Goal: Task Accomplishment & Management: Complete application form

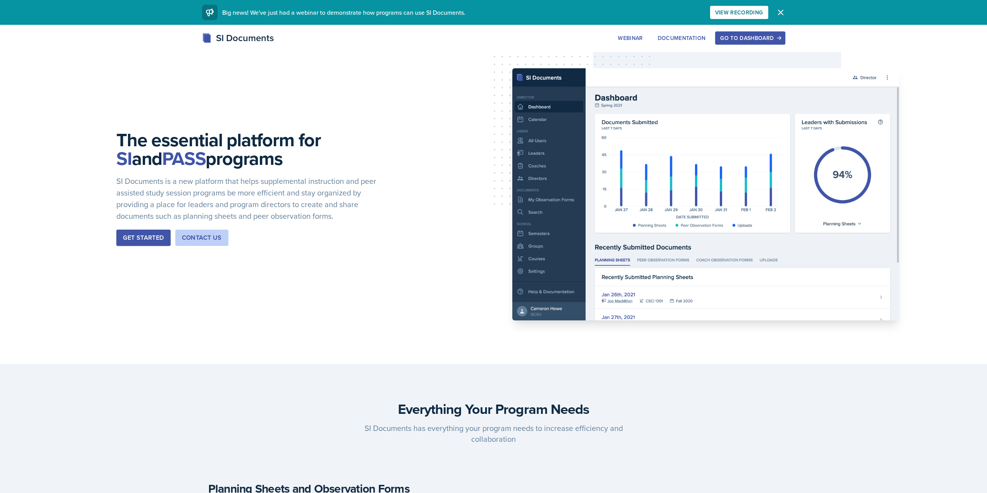
click at [736, 42] on button "Go to Dashboard" at bounding box center [750, 37] width 70 height 13
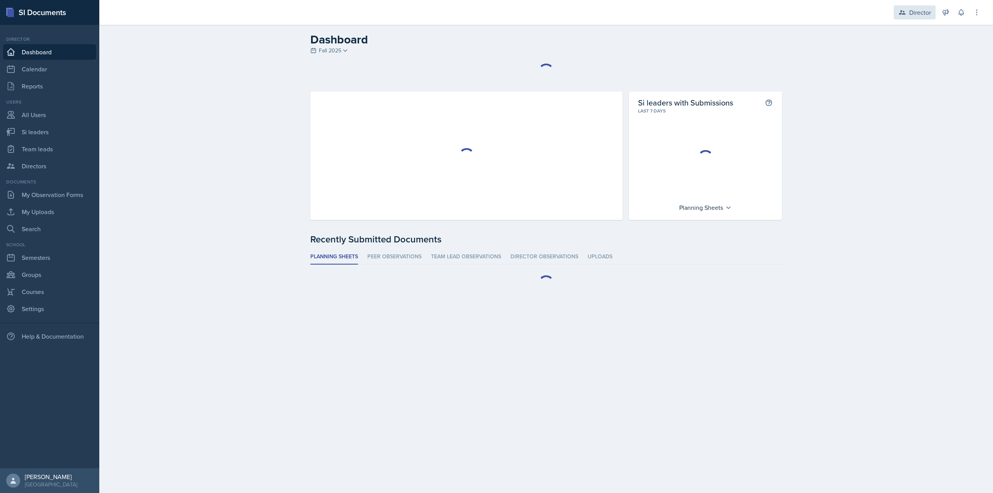
click at [896, 13] on div "Director" at bounding box center [915, 12] width 42 height 14
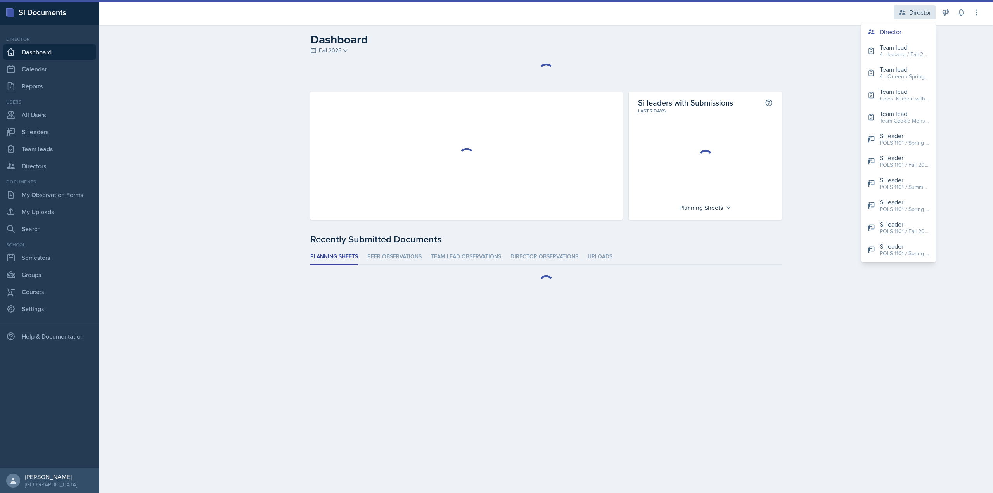
click at [899, 13] on icon at bounding box center [902, 13] width 8 height 8
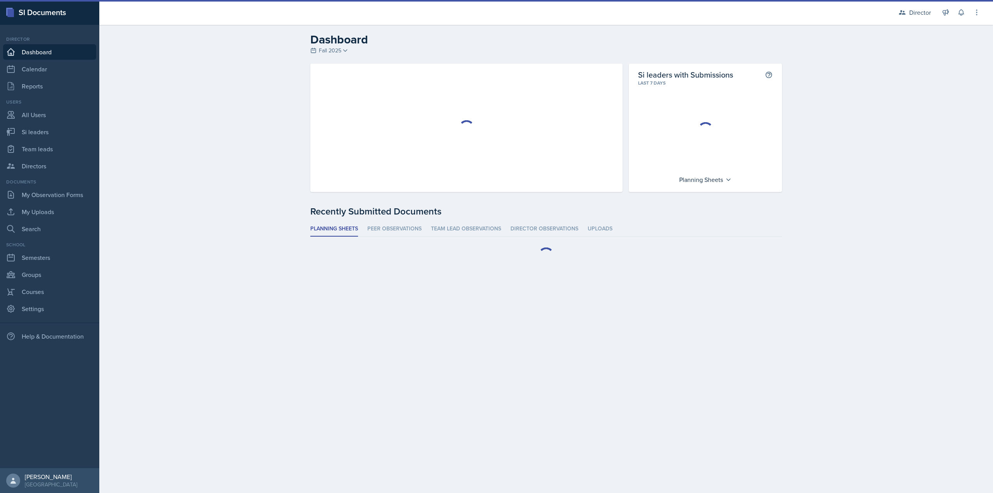
click at [347, 52] on icon at bounding box center [345, 50] width 6 height 6
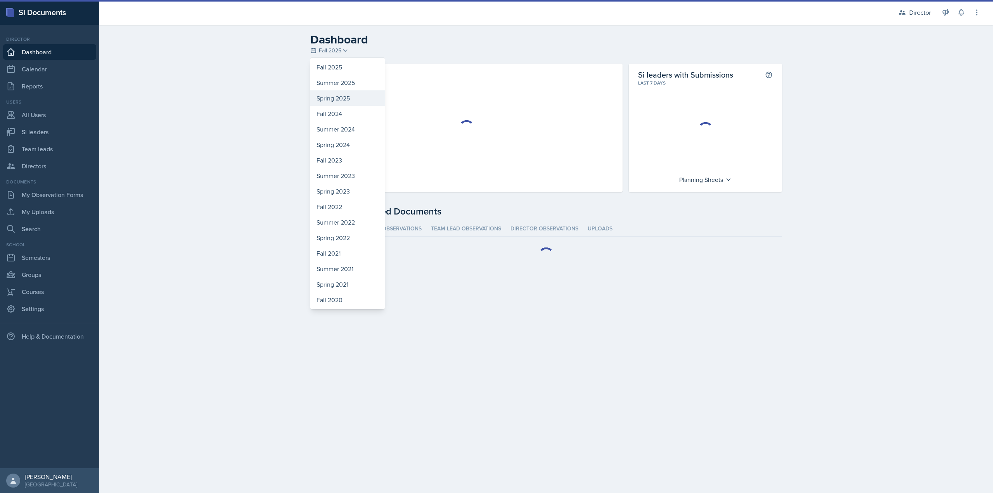
click at [336, 99] on div "Spring 2025" at bounding box center [347, 98] width 74 height 16
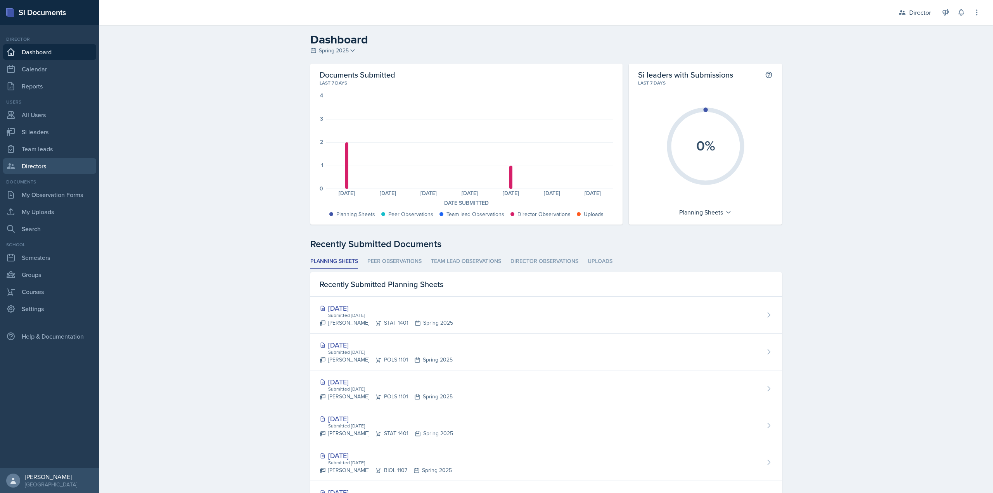
click at [50, 170] on link "Directors" at bounding box center [49, 166] width 93 height 16
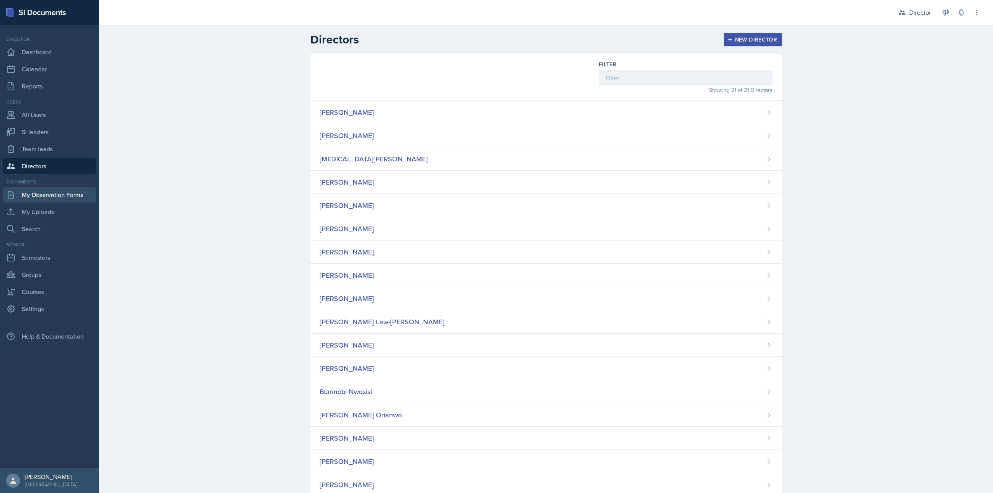
click at [60, 201] on link "My Observation Forms" at bounding box center [49, 195] width 93 height 16
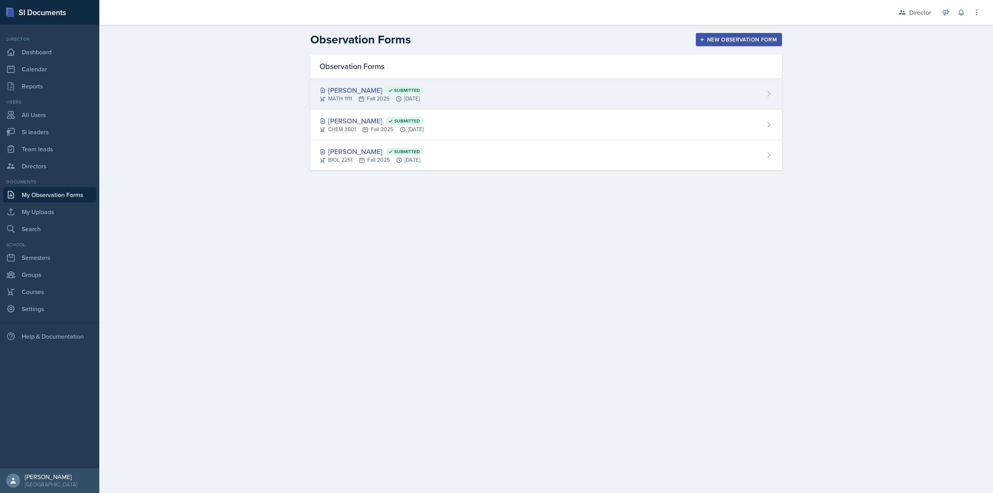
click at [365, 106] on div "Jonathan Velasquez Submitted MATH 1111 Fall 2025 Sep 8th, 2025" at bounding box center [546, 94] width 472 height 31
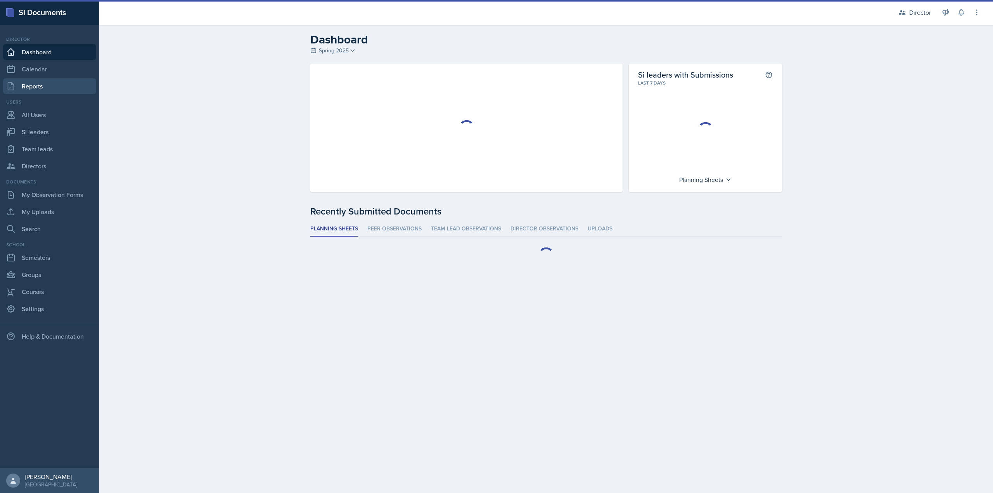
click at [61, 89] on link "Reports" at bounding box center [49, 86] width 93 height 16
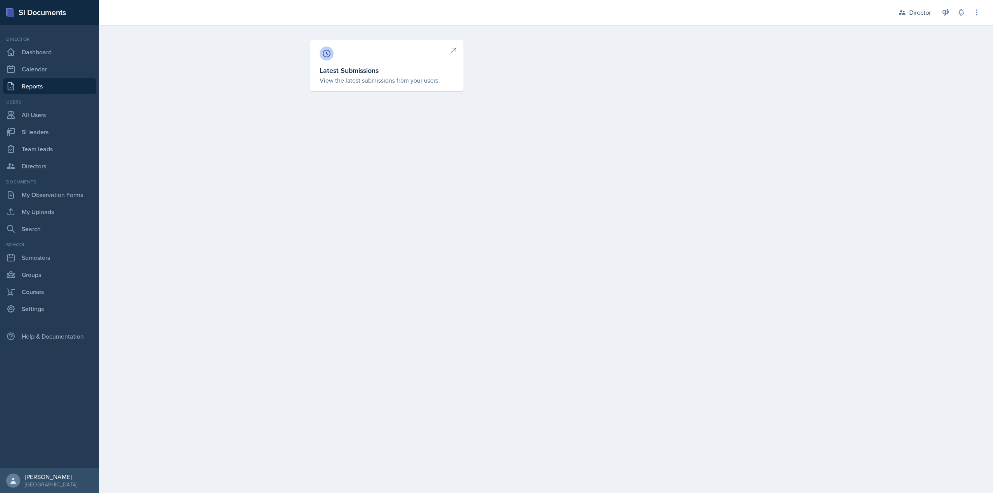
click at [430, 60] on div at bounding box center [387, 54] width 135 height 14
select select "1"
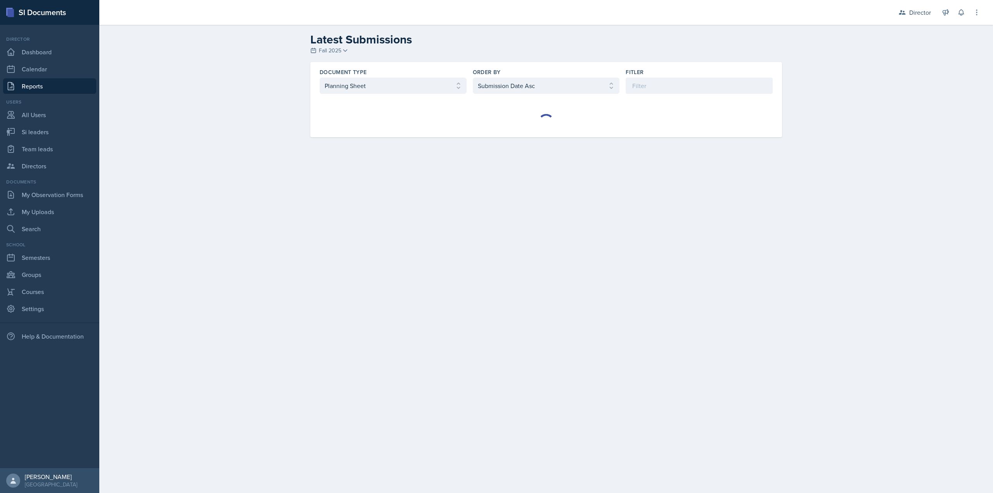
click at [325, 54] on span "Fall 2025" at bounding box center [330, 51] width 22 height 8
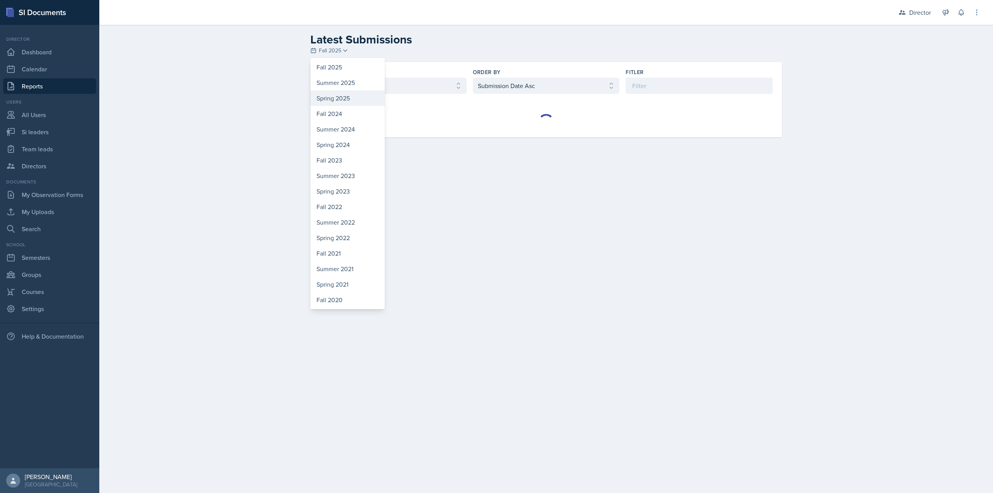
click at [331, 100] on div "Spring 2025" at bounding box center [347, 98] width 74 height 16
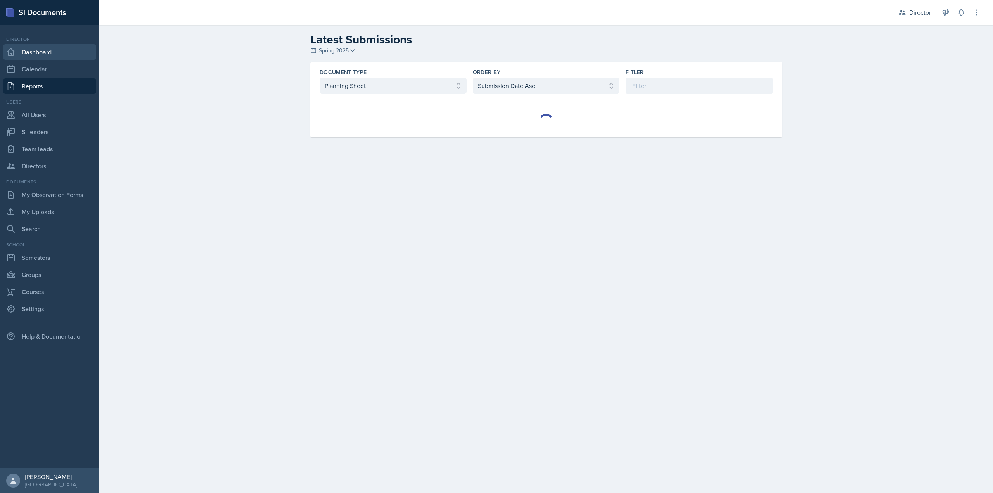
click at [29, 54] on link "Dashboard" at bounding box center [49, 52] width 93 height 16
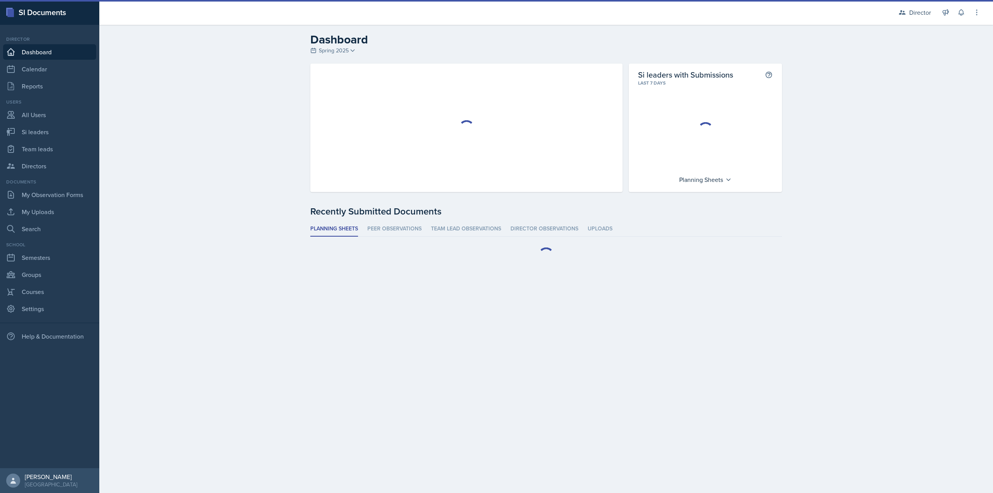
drag, startPoint x: 29, startPoint y: 54, endPoint x: 22, endPoint y: 14, distance: 40.6
click at [30, 54] on link "Dashboard" at bounding box center [49, 52] width 93 height 16
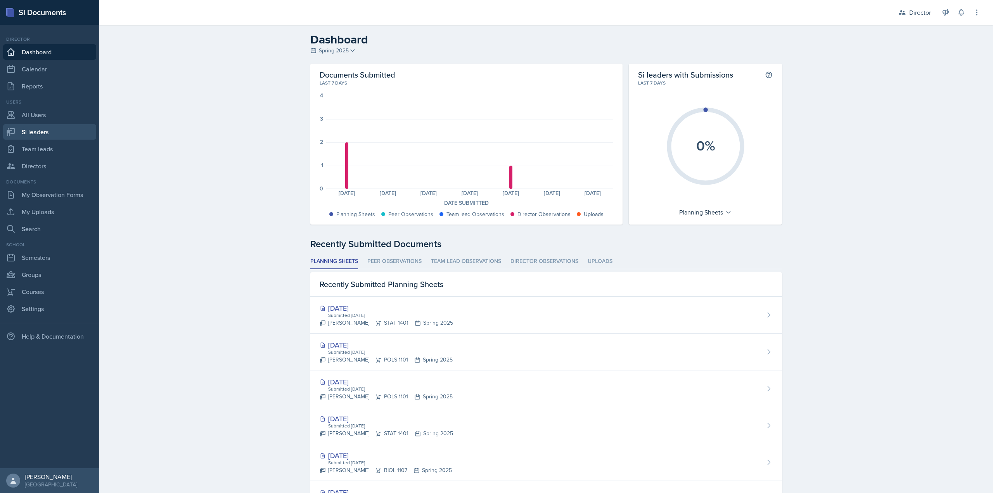
click at [55, 134] on link "Si leaders" at bounding box center [49, 132] width 93 height 16
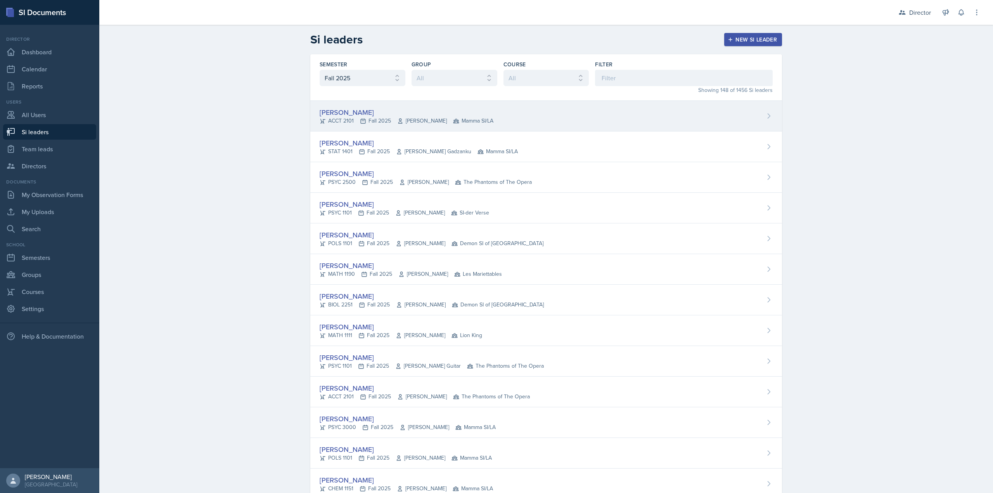
drag, startPoint x: 509, startPoint y: 479, endPoint x: 315, endPoint y: 109, distance: 417.1
copy div "Becca Adams ACCT 2101 Fall 2025 Andrew Trotman Mamma SI/LA Lilly Adan STAT 1401…"
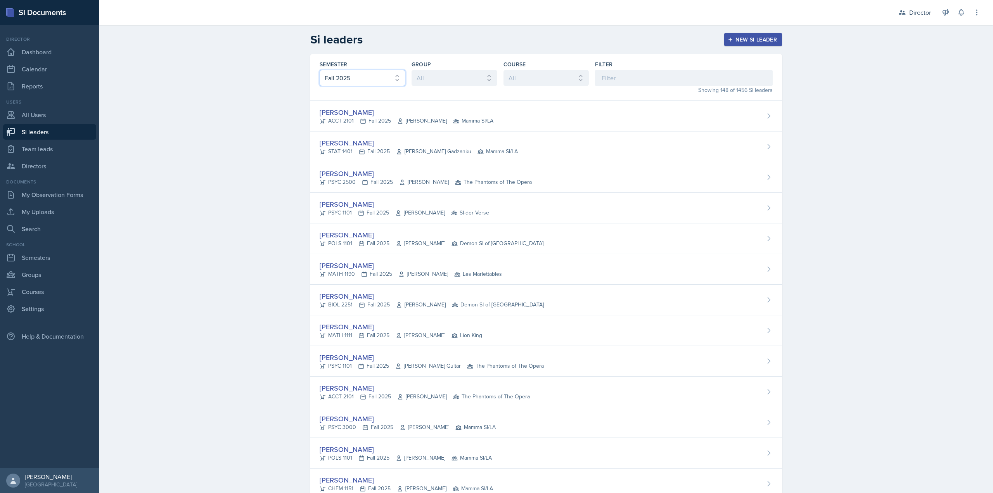
click at [337, 83] on select "All Fall 2025 Summer 2025 Spring 2025 Fall 2024 Summer 2024 Spring 2024 Fall 20…" at bounding box center [363, 78] width 86 height 16
select select "e2039551-f485-4c1b-a525-5b9893bb04c4"
click at [320, 70] on select "All Fall 2025 Summer 2025 Spring 2025 Fall 2024 Summer 2024 Spring 2024 Fall 20…" at bounding box center [363, 78] width 86 height 16
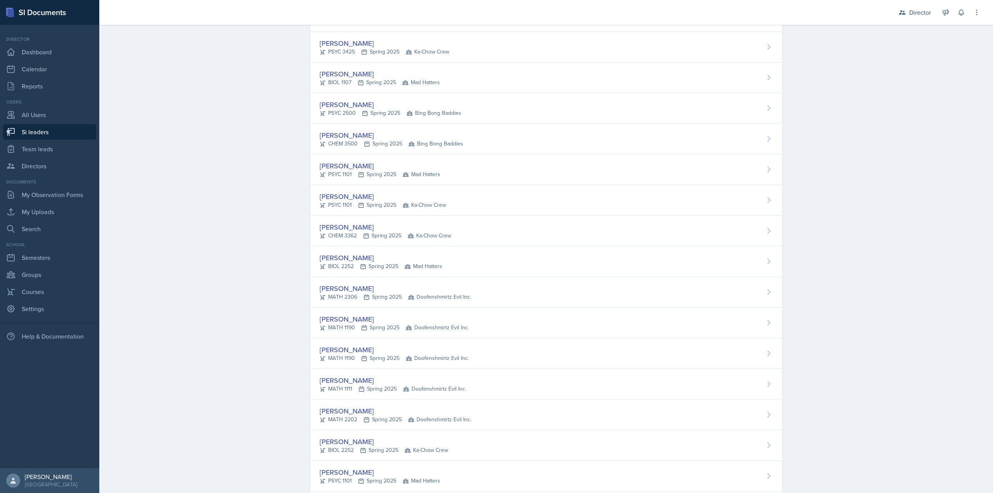
scroll to position [4070, 0]
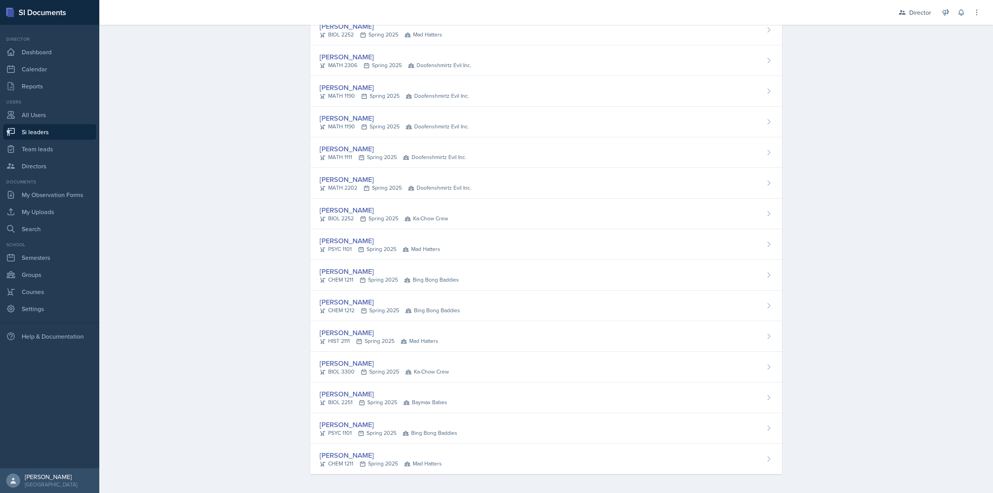
drag, startPoint x: 319, startPoint y: 114, endPoint x: 501, endPoint y: 511, distance: 436.9
click at [501, 493] on html "SI Documents Director Dashboard Calendar Reports Users All Users Si leaders Tea…" at bounding box center [496, 246] width 993 height 493
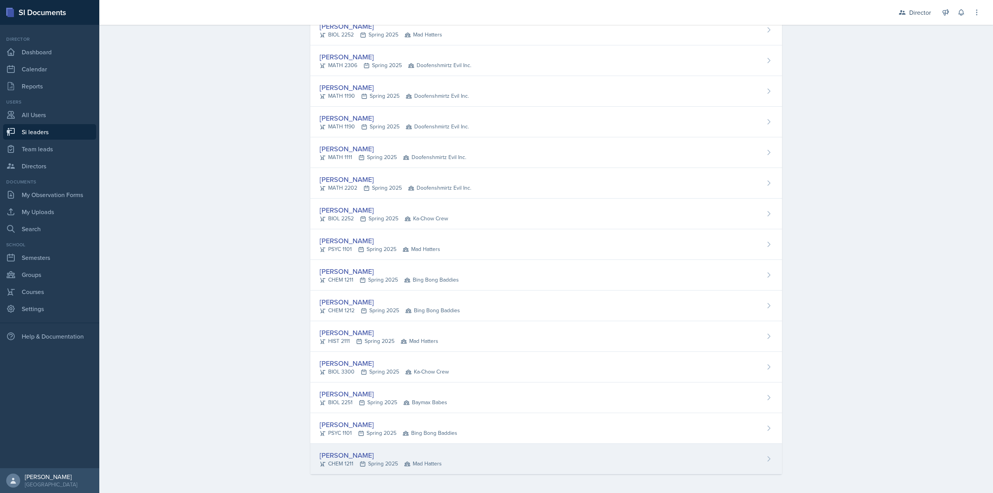
copy div "Eden Abebe ACCT 2101 Spring 2025 Baymax Babes Becca Adams ACCT 2101 Spring 2025…"
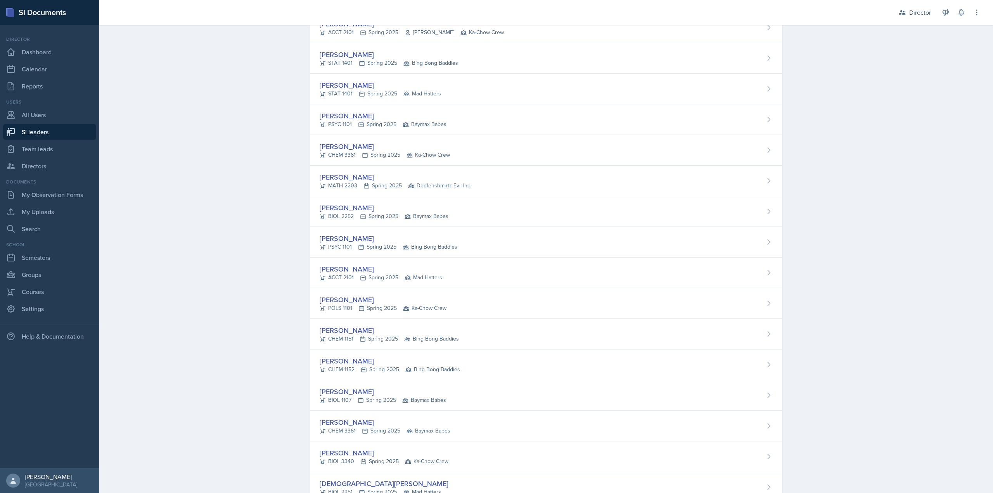
scroll to position [0, 0]
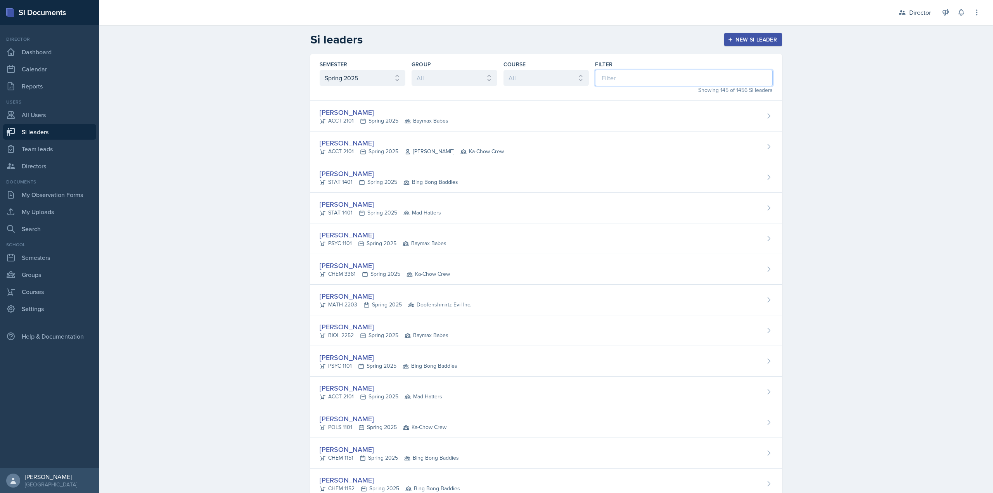
click at [613, 75] on input at bounding box center [684, 78] width 178 height 16
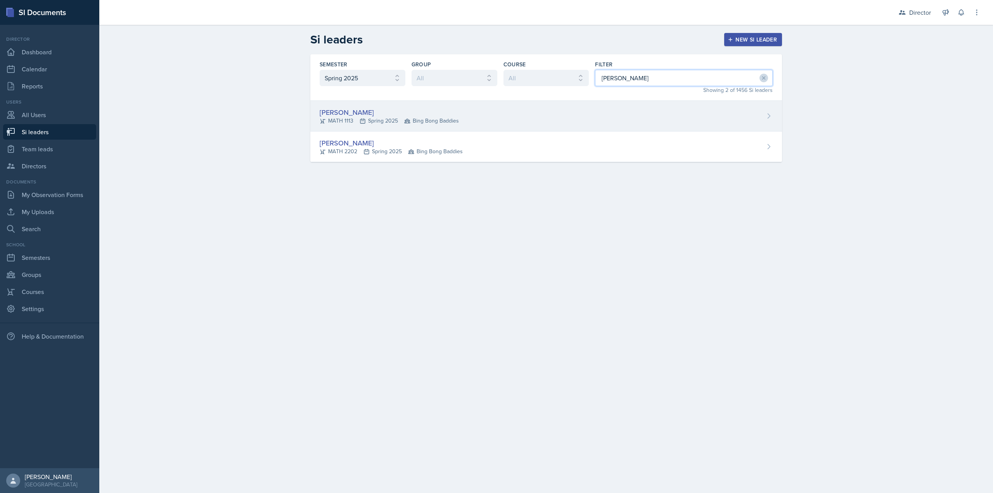
type input "mitchell"
click at [546, 114] on div "Ariana Mitchell MATH 1113 Spring 2025 Bing Bong Baddies" at bounding box center [546, 116] width 472 height 31
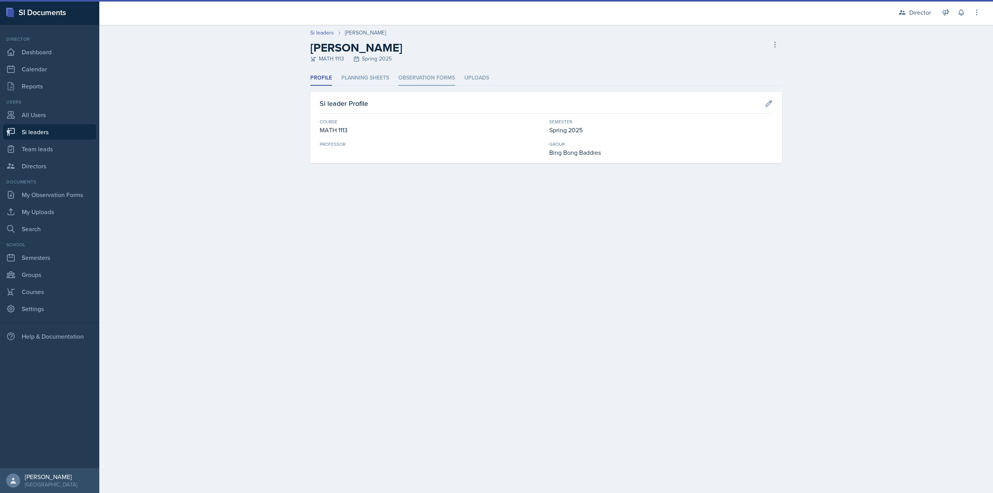
click at [436, 85] on li "Observation Forms" at bounding box center [426, 78] width 57 height 15
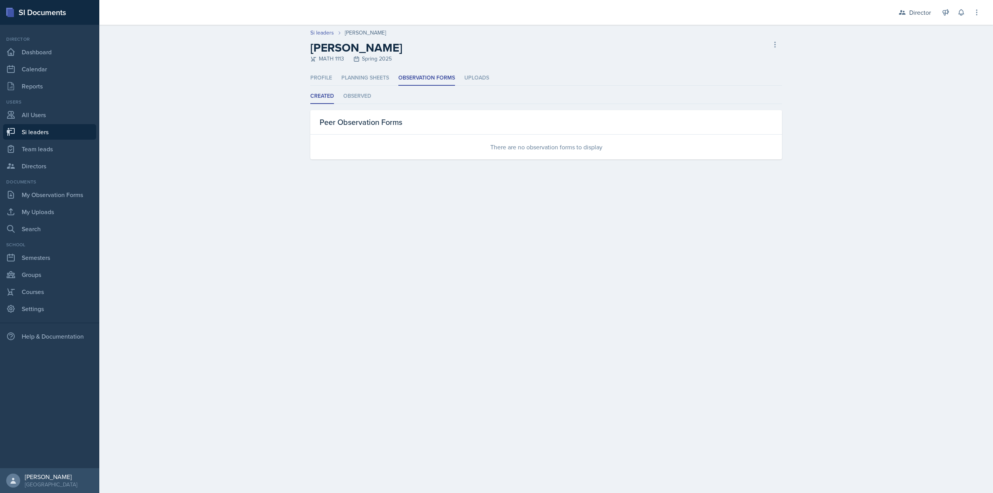
click at [384, 112] on div "Peer Observation Forms" at bounding box center [546, 122] width 472 height 24
click at [364, 93] on li "Observed" at bounding box center [357, 96] width 28 height 15
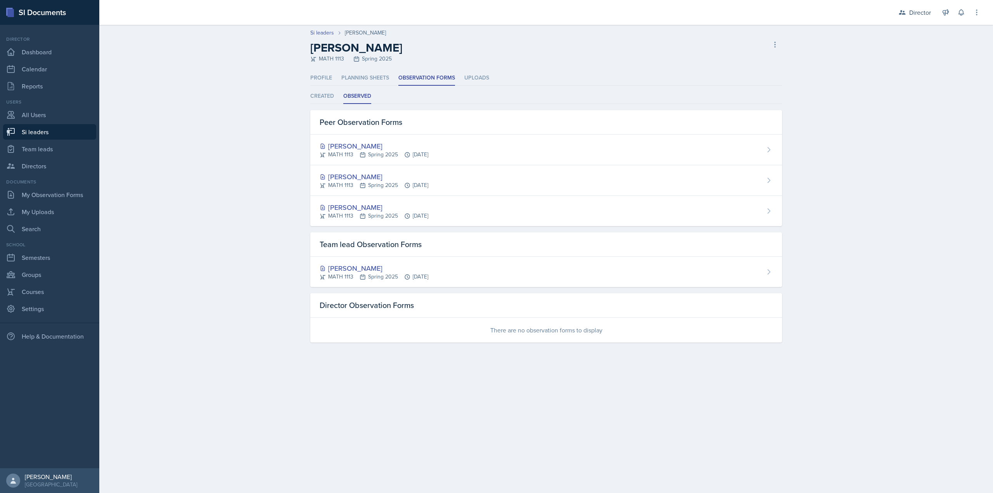
select select "e2039551-f485-4c1b-a525-5b9893bb04c4"
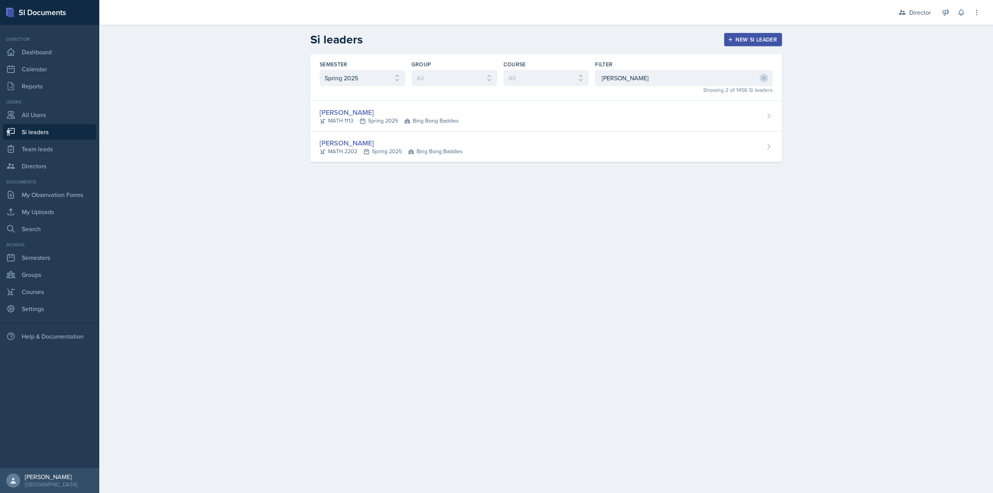
click at [365, 149] on icon at bounding box center [366, 152] width 6 height 6
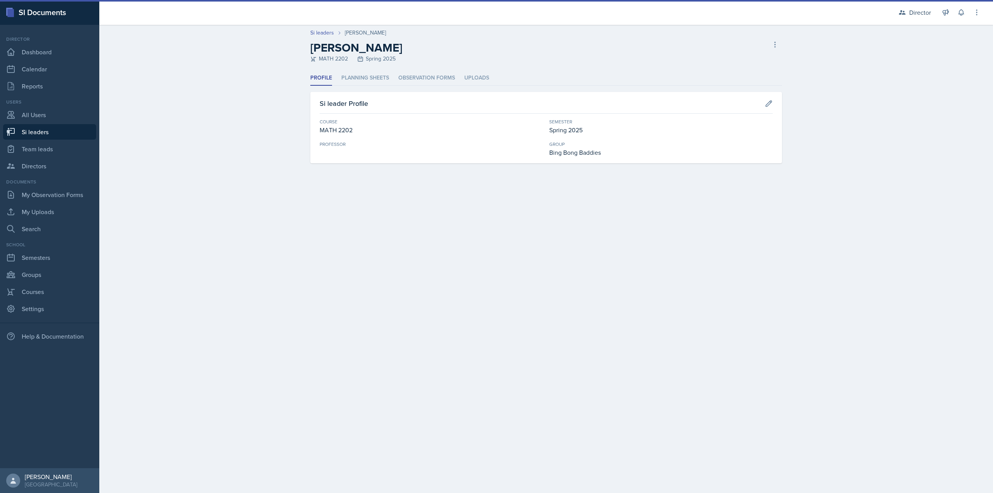
click at [417, 87] on div "Profile Planning Sheets Observation Forms Uploads Profile Planning Sheets Obser…" at bounding box center [546, 117] width 472 height 93
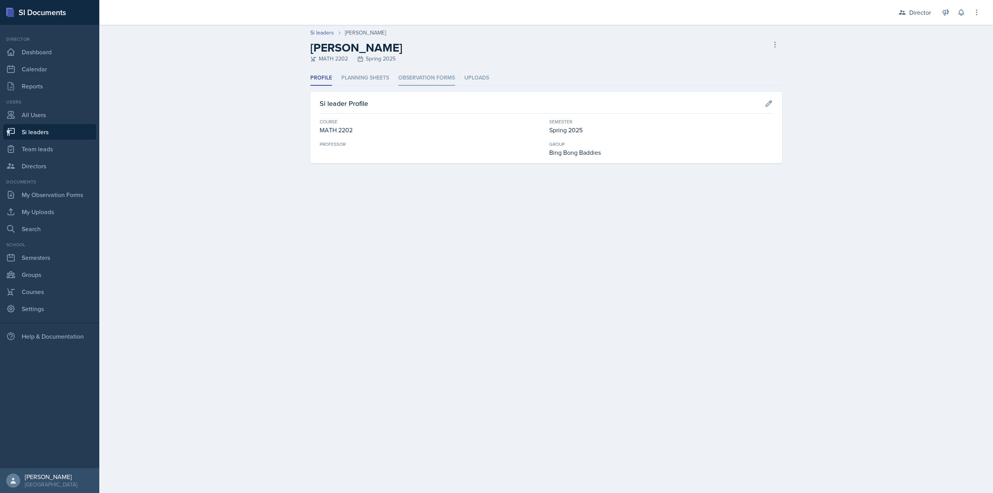
click at [415, 79] on li "Observation Forms" at bounding box center [426, 78] width 57 height 15
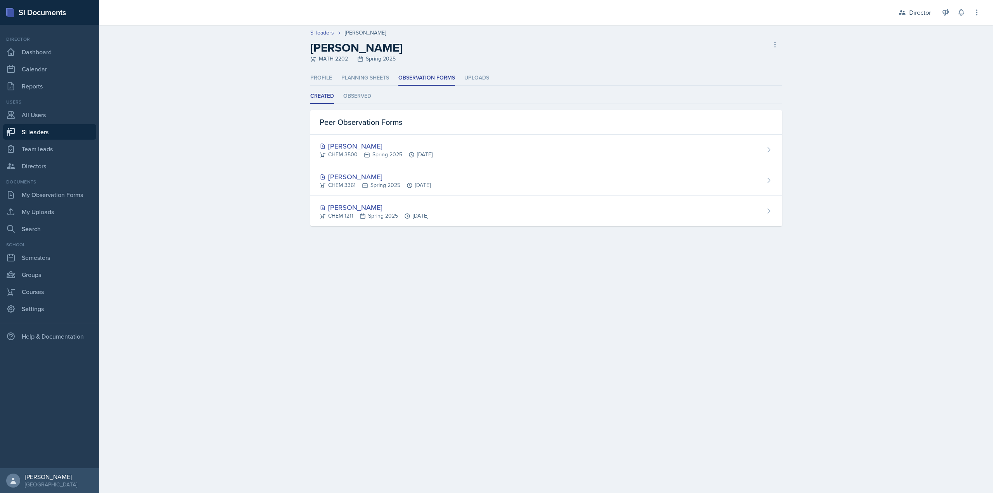
click at [367, 104] on div "Created Observed Created Observed Peer Observation Forms Mary Smith CHEM 3500 S…" at bounding box center [546, 157] width 472 height 137
click at [365, 95] on li "Observed" at bounding box center [357, 96] width 28 height 15
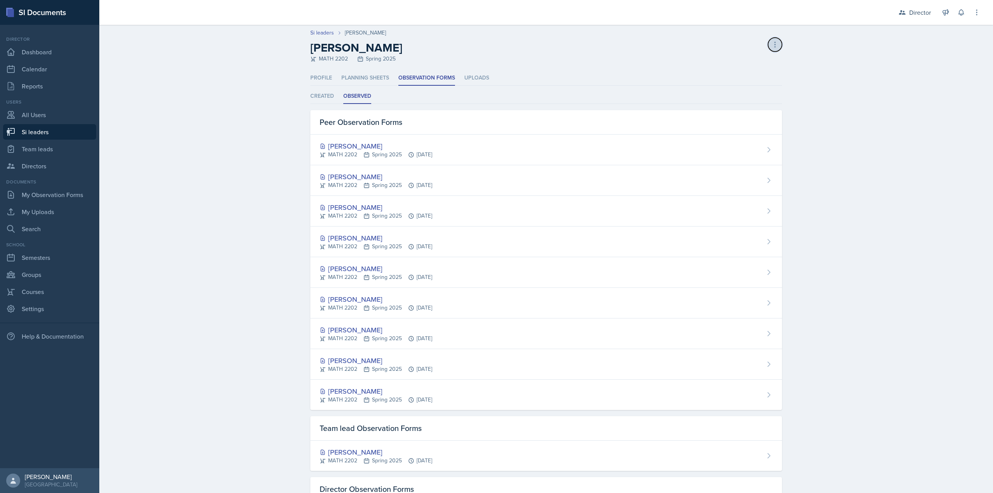
click at [771, 43] on icon at bounding box center [775, 45] width 8 height 8
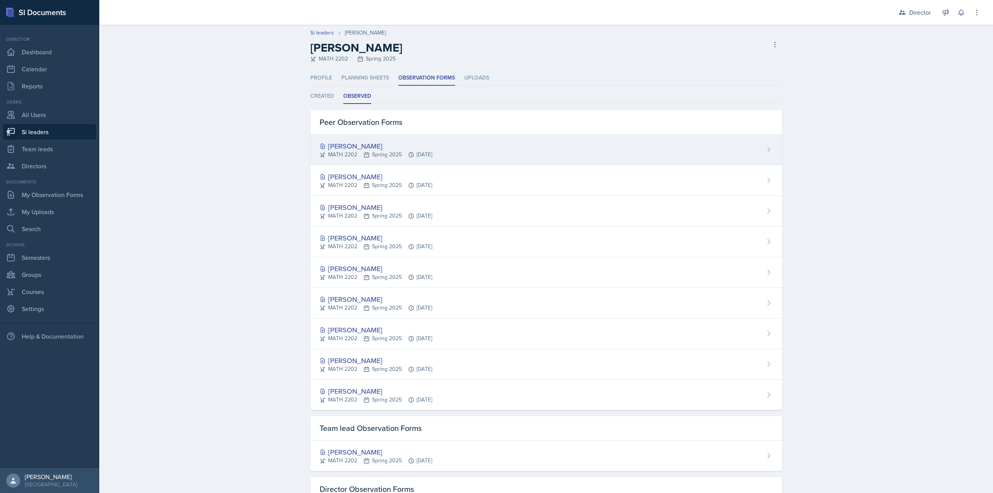
click at [363, 139] on div "Ariana Mitchell MATH 2202 Spring 2025 Apr 11th, 2025" at bounding box center [546, 150] width 472 height 31
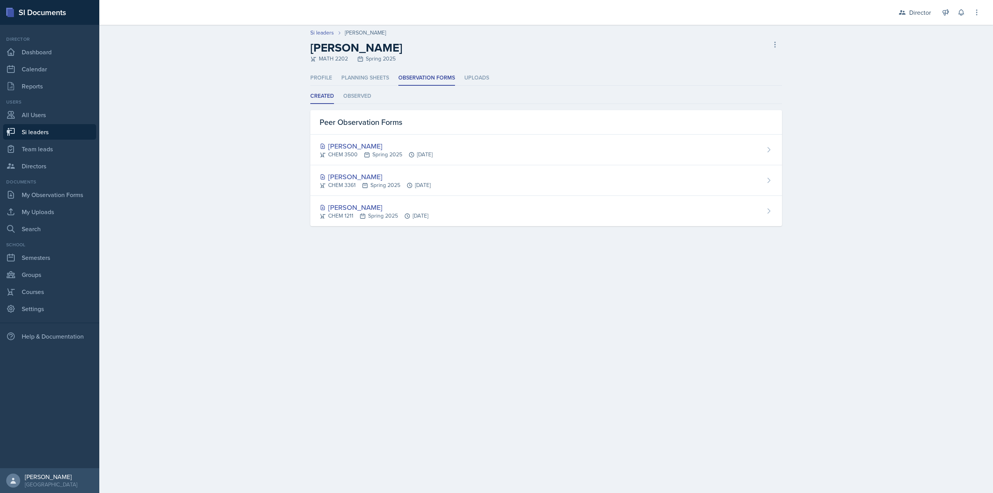
click at [375, 100] on ul "Created Observed" at bounding box center [546, 96] width 472 height 15
click at [368, 99] on li "Observed" at bounding box center [357, 96] width 28 height 15
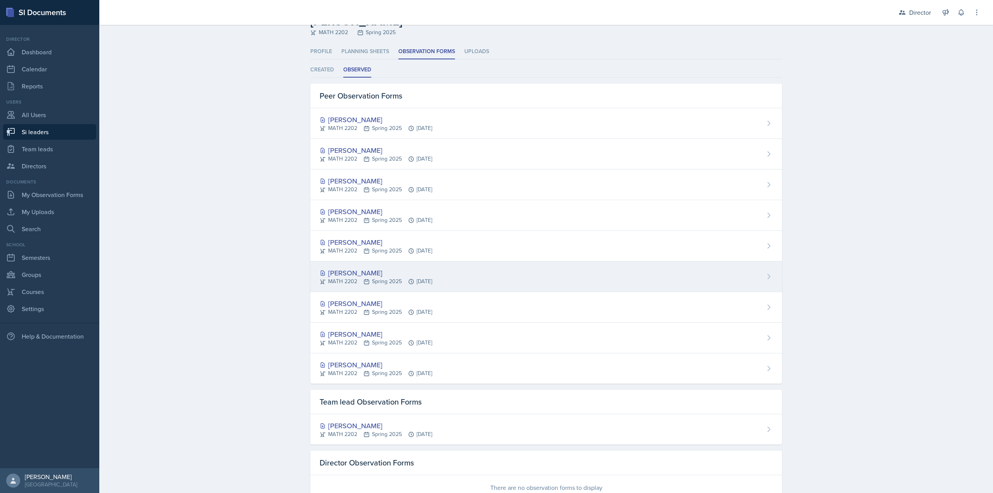
scroll to position [52, 0]
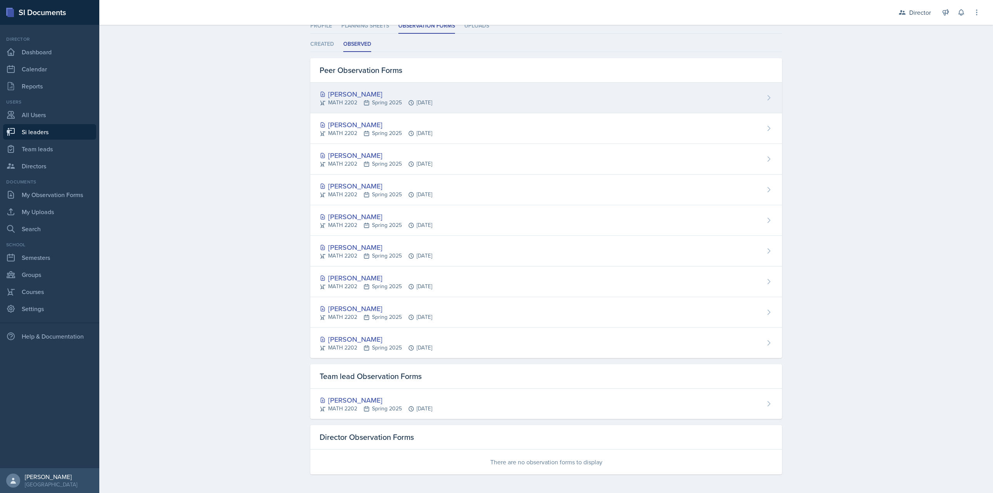
click at [584, 106] on div "Ariana Mitchell MATH 2202 Spring 2025 Apr 11th, 2025" at bounding box center [546, 98] width 472 height 31
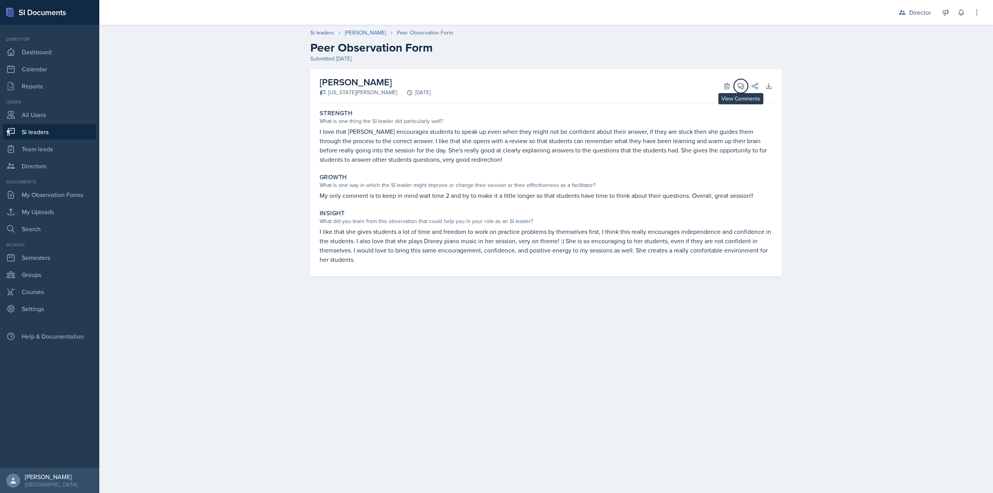
click at [741, 85] on icon at bounding box center [741, 86] width 8 height 8
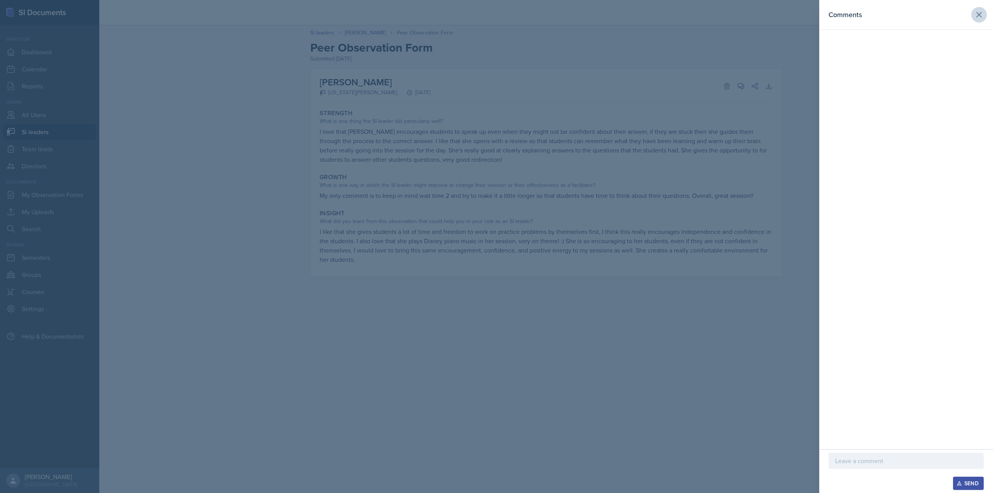
click at [971, 16] on div "Comments" at bounding box center [906, 14] width 155 height 11
click at [973, 16] on button at bounding box center [979, 15] width 16 height 16
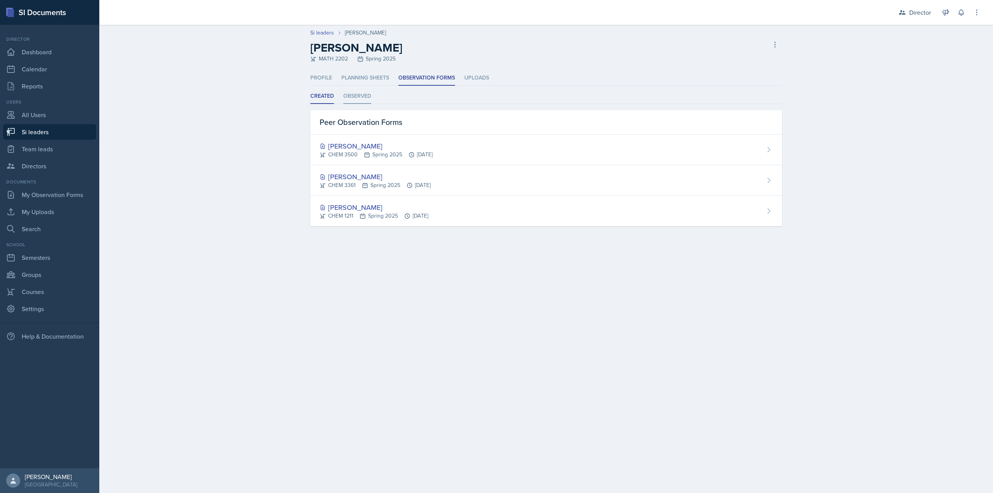
click at [370, 103] on li "Observed" at bounding box center [357, 96] width 28 height 15
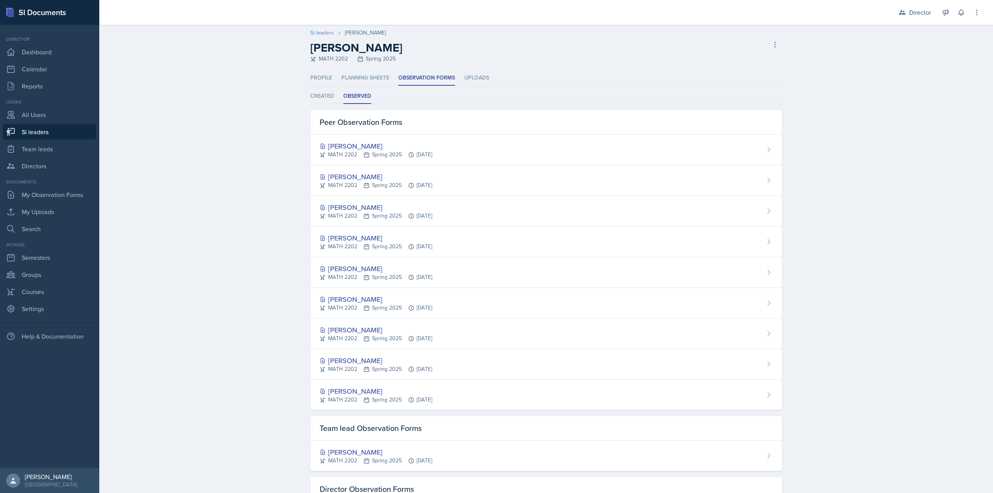
click at [325, 32] on link "Si leaders" at bounding box center [322, 33] width 24 height 8
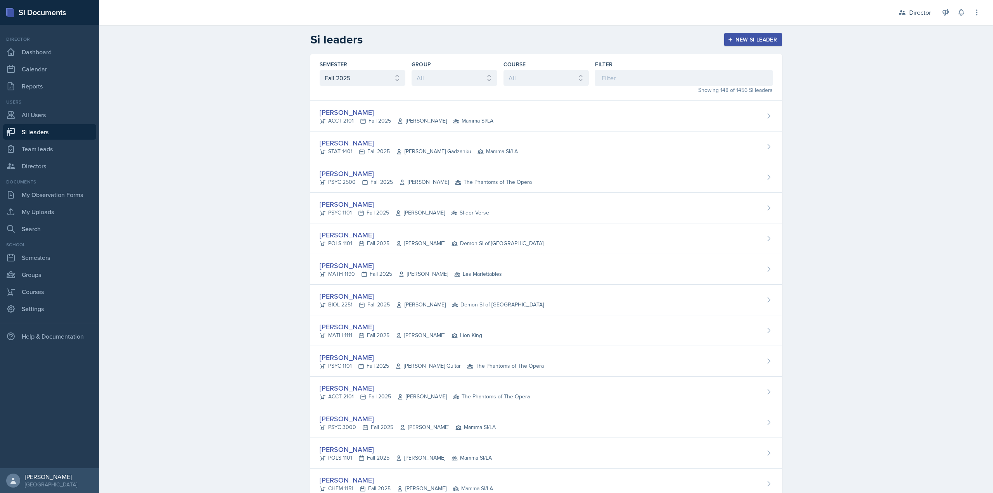
click at [623, 68] on div "Filter" at bounding box center [684, 74] width 178 height 26
click at [361, 80] on select "All Fall 2025 Summer 2025 Spring 2025 Fall 2024 Summer 2024 Spring 2024 Fall 20…" at bounding box center [363, 78] width 86 height 16
select select "e2039551-f485-4c1b-a525-5b9893bb04c4"
click at [320, 70] on select "All Fall 2025 Summer 2025 Spring 2025 Fall 2024 Summer 2024 Spring 2024 Fall 20…" at bounding box center [363, 78] width 86 height 16
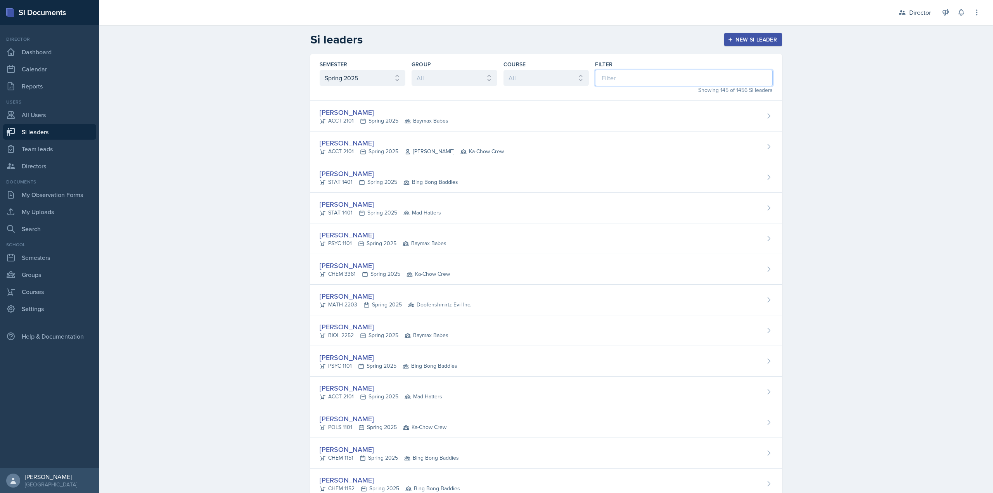
click at [620, 73] on input at bounding box center [684, 78] width 178 height 16
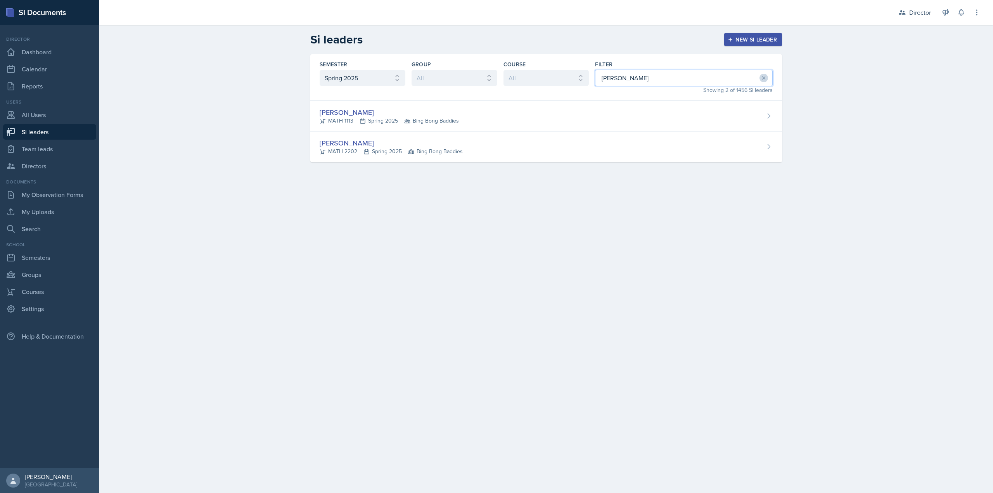
type input "ariana"
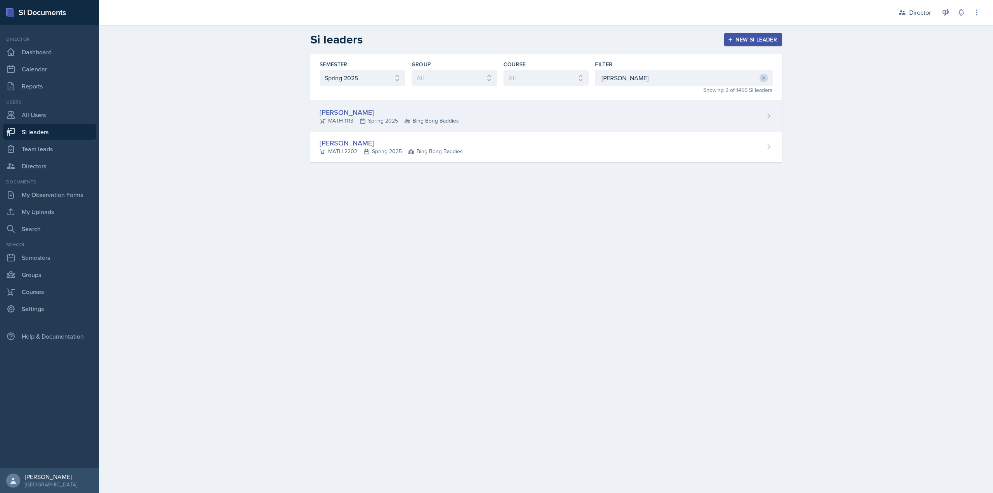
click at [512, 118] on div "Ariana Mitchell MATH 1113 Spring 2025 Bing Bong Baddies" at bounding box center [546, 116] width 472 height 31
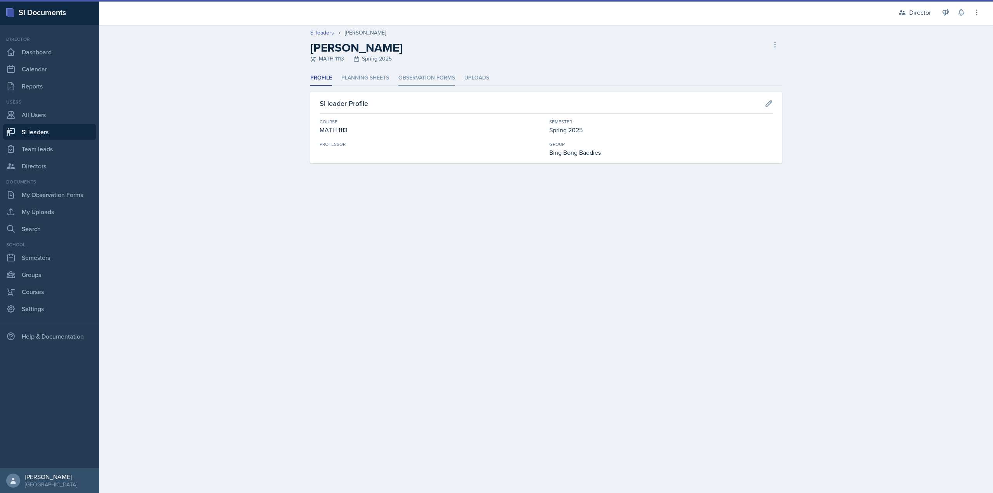
click at [422, 78] on li "Observation Forms" at bounding box center [426, 78] width 57 height 15
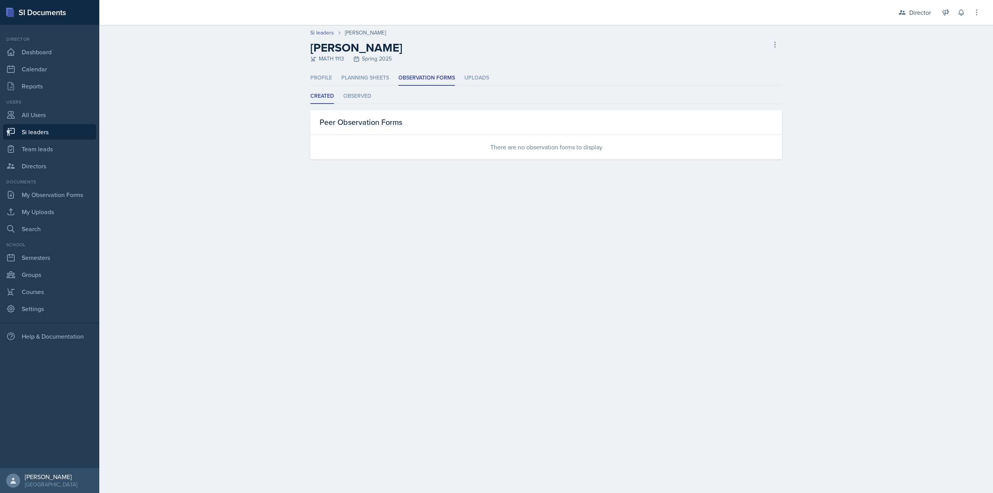
click at [373, 93] on ul "Created Observed" at bounding box center [546, 96] width 472 height 15
click at [364, 98] on li "Observed" at bounding box center [357, 96] width 28 height 15
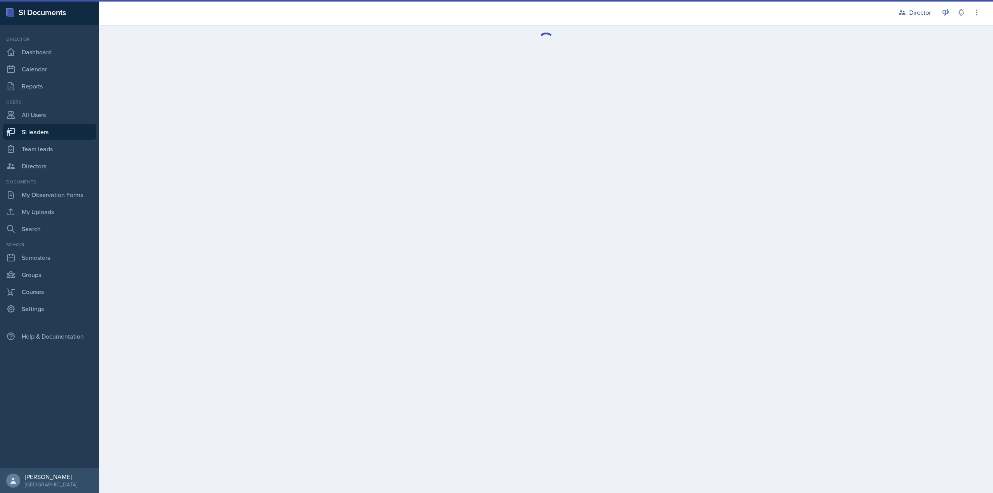
drag, startPoint x: 536, startPoint y: 78, endPoint x: 523, endPoint y: 43, distance: 38.0
click at [523, 43] on div at bounding box center [546, 40] width 894 height 31
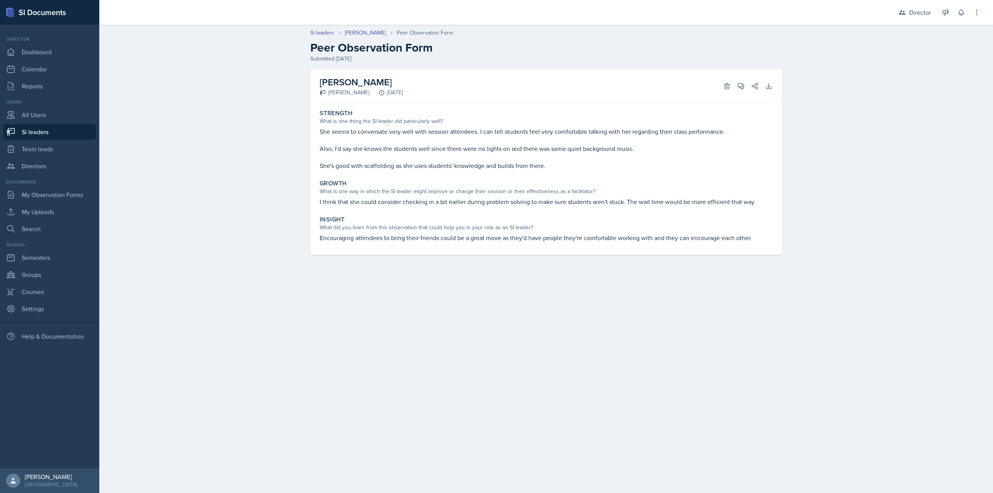
click at [575, 148] on p "Also, I'd say she knows the students well since there were no lights on and the…" at bounding box center [546, 148] width 453 height 9
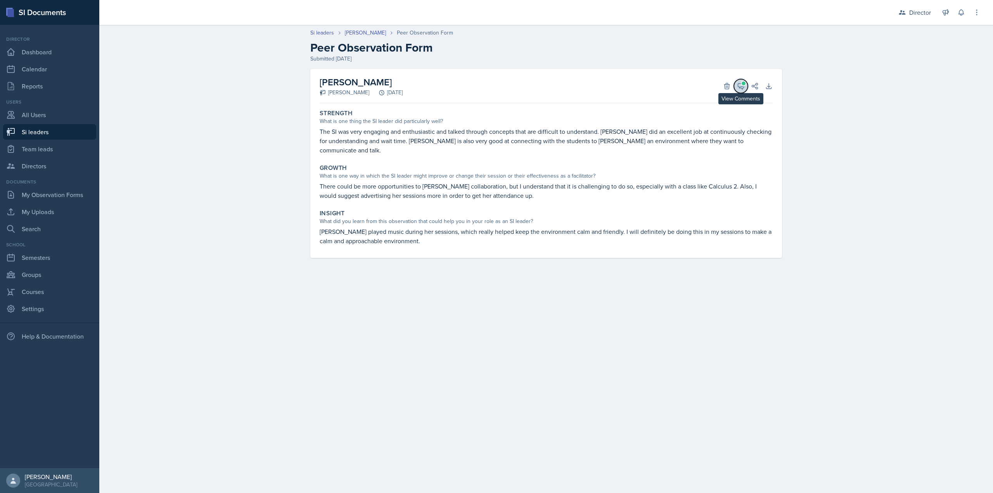
click at [743, 83] on span at bounding box center [744, 83] width 4 height 4
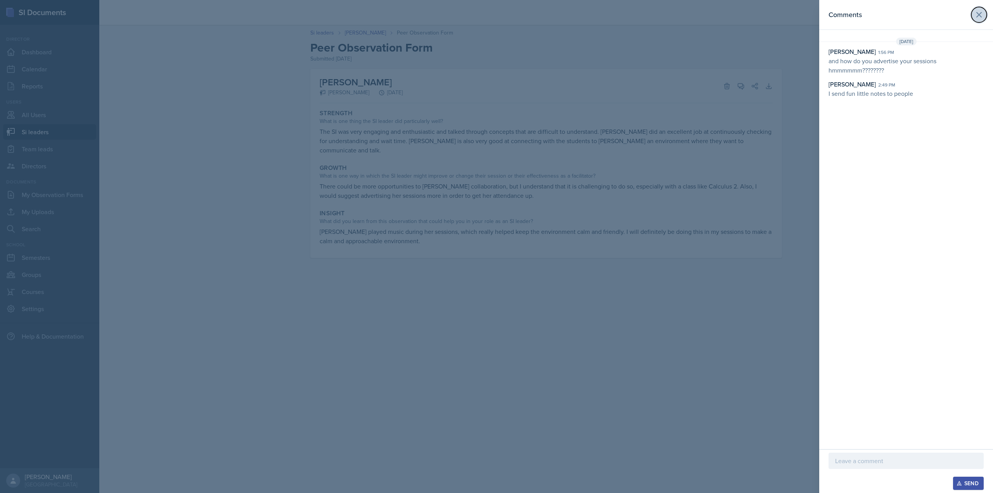
click at [976, 17] on icon at bounding box center [978, 14] width 9 height 9
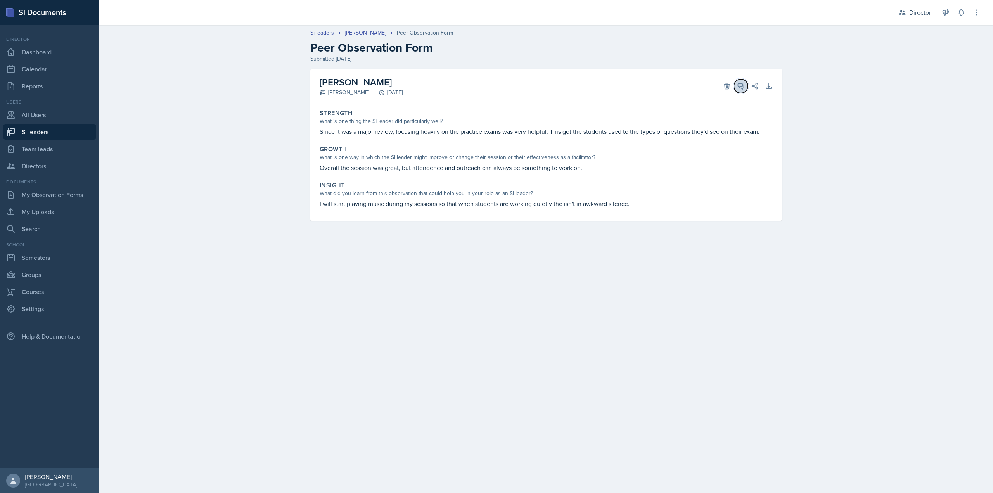
click at [744, 87] on icon at bounding box center [741, 86] width 6 height 6
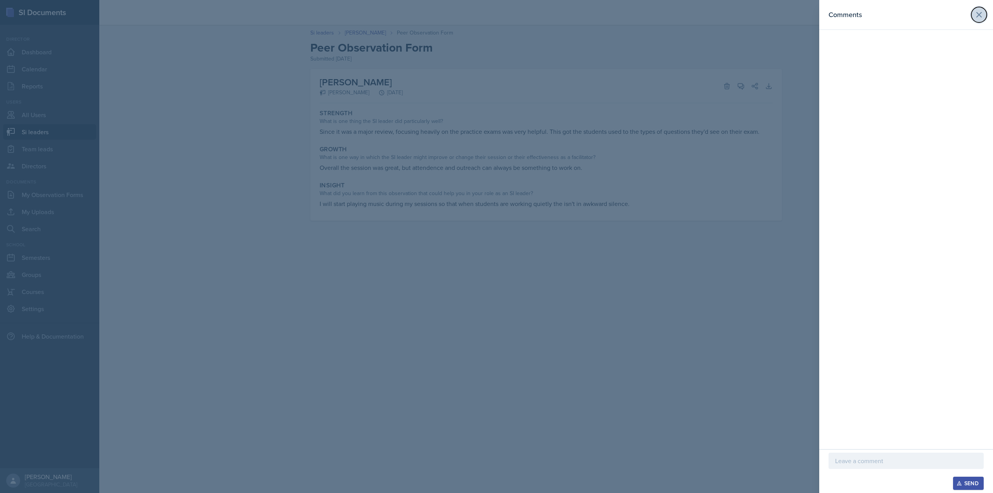
click at [973, 15] on button at bounding box center [979, 15] width 16 height 16
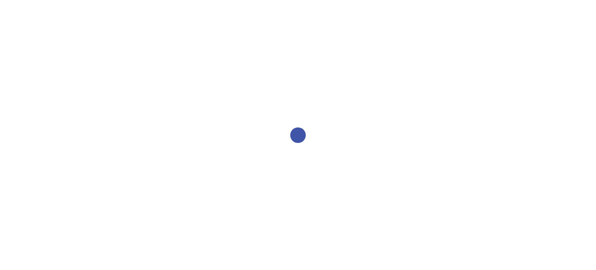
select select "2bed604d-1099-4043-b1bc-2365e8740244"
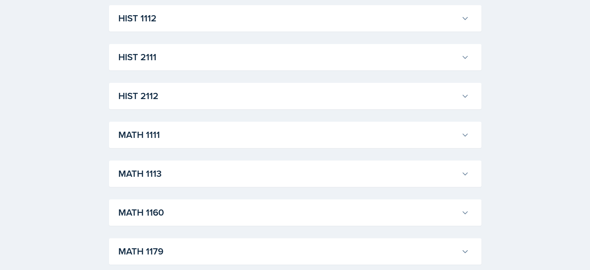
scroll to position [802, 0]
click at [207, 172] on h3 "MATH 2203" at bounding box center [288, 173] width 340 height 14
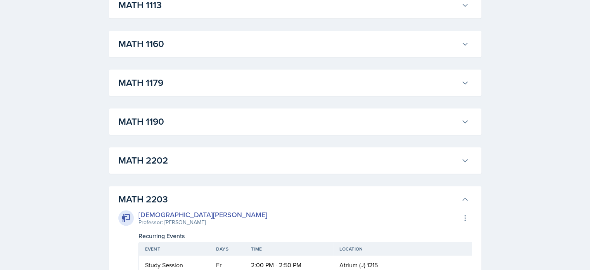
click at [191, 163] on h3 "MATH 2202" at bounding box center [288, 160] width 340 height 14
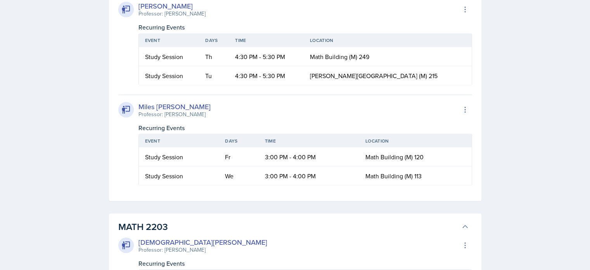
scroll to position [1419, 0]
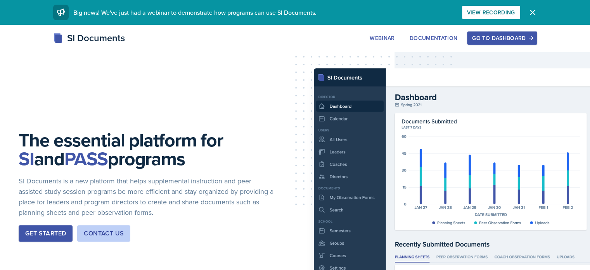
click at [532, 36] on div "Go to Dashboard" at bounding box center [502, 38] width 60 height 6
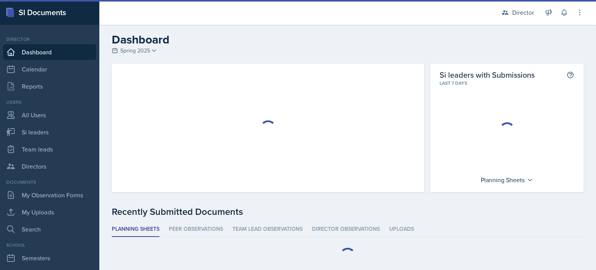
click at [146, 50] on span "Spring 2025" at bounding box center [135, 51] width 30 height 8
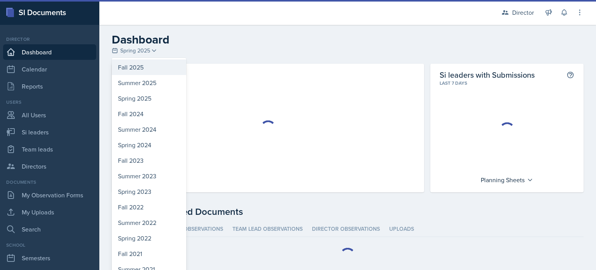
click at [147, 68] on div "Fall 2025" at bounding box center [149, 67] width 74 height 16
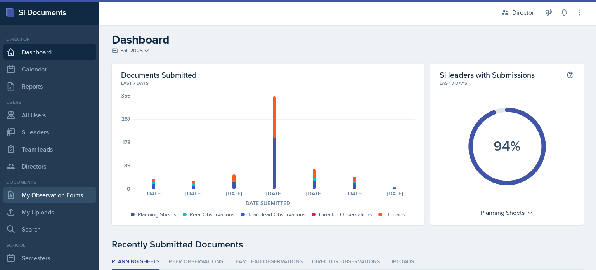
click at [56, 192] on link "My Observation Forms" at bounding box center [49, 195] width 93 height 16
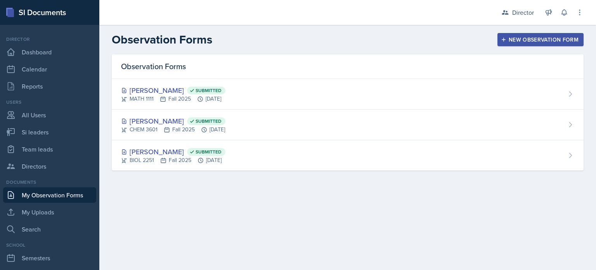
click at [515, 45] on button "New Observation Form" at bounding box center [540, 39] width 86 height 13
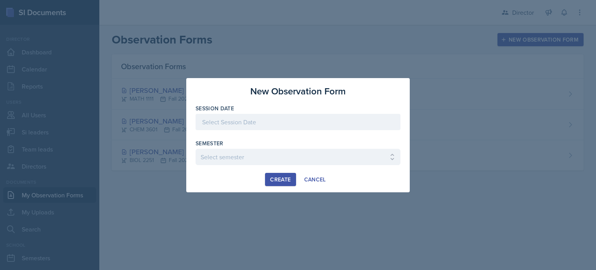
click at [268, 130] on div at bounding box center [298, 134] width 205 height 8
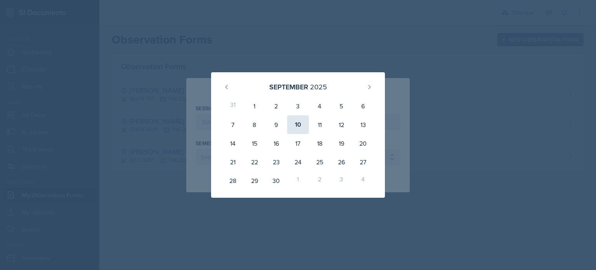
click at [299, 125] on div "10" at bounding box center [298, 124] width 22 height 19
type input "[DATE]"
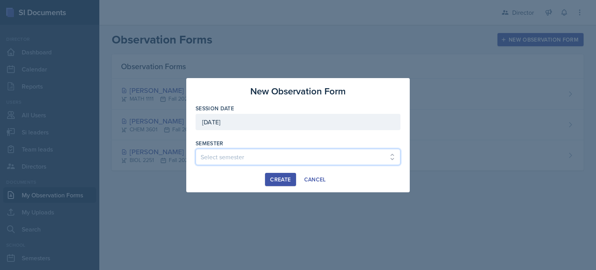
click at [267, 149] on select "Select semester Fall 2025 Summer 2025 Spring 2025 Fall 2024 Summer 2024 Spring …" at bounding box center [298, 157] width 205 height 16
select select "2bed604d-1099-4043-b1bc-2365e8740244"
click at [196, 149] on select "Select semester Fall 2025 Summer 2025 Spring 2025 Fall 2024 Summer 2024 Spring …" at bounding box center [298, 157] width 205 height 16
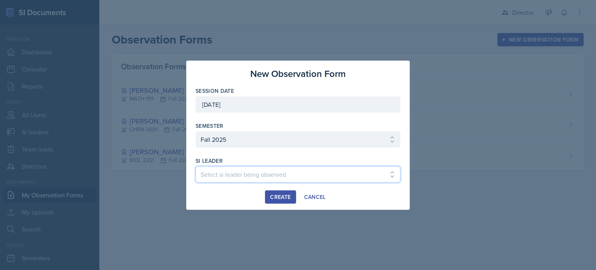
click at [263, 181] on select "Select si leader being observed Rayann Afani Sam Alderton Malk Almimar James Co…" at bounding box center [298, 174] width 205 height 16
select select "1014c3a6-0091-42eb-b5ff-548d9c73685c"
click at [196, 166] on select "Select si leader being observed Rayann Afani Sam Alderton Malk Almimar James Co…" at bounding box center [298, 174] width 205 height 16
click at [274, 191] on button "Create" at bounding box center [280, 196] width 31 height 13
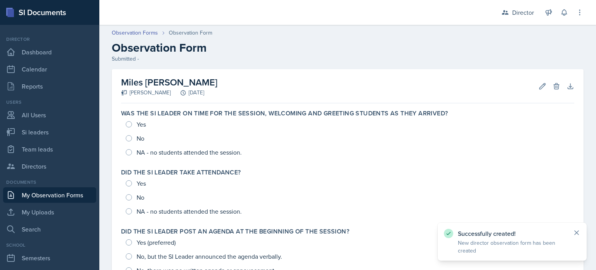
click at [579, 233] on icon at bounding box center [577, 232] width 8 height 8
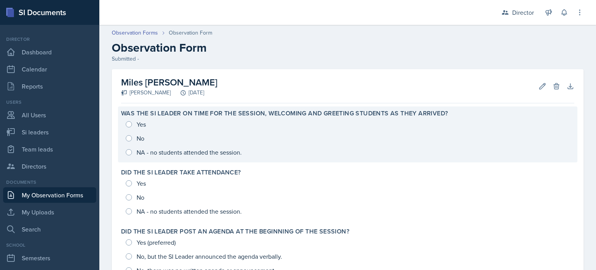
click at [175, 124] on div "Yes No NA - no students attended the session." at bounding box center [347, 138] width 453 height 42
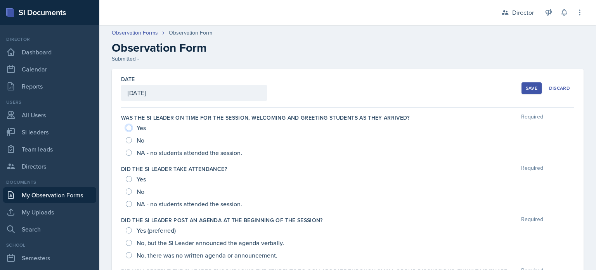
click at [130, 127] on input "Yes" at bounding box center [129, 128] width 6 height 6
radio input "true"
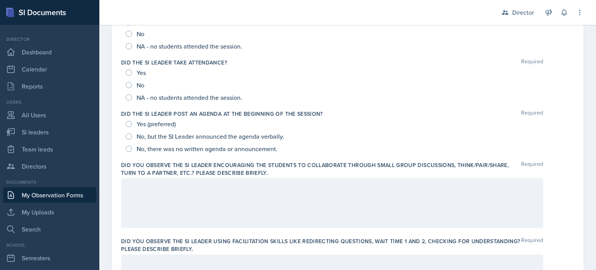
scroll to position [108, 0]
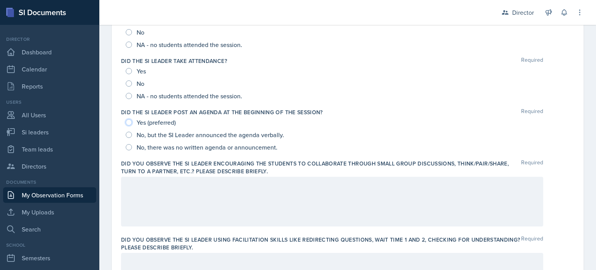
click at [126, 120] on input "Yes (preferred)" at bounding box center [129, 122] width 6 height 6
radio input "true"
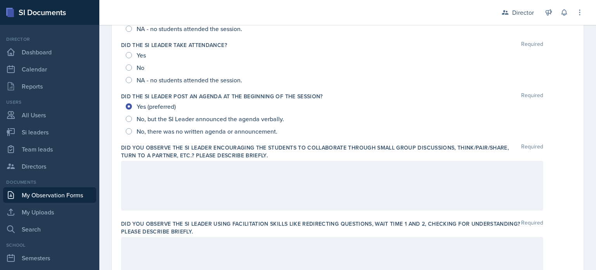
click at [154, 190] on div at bounding box center [332, 186] width 422 height 50
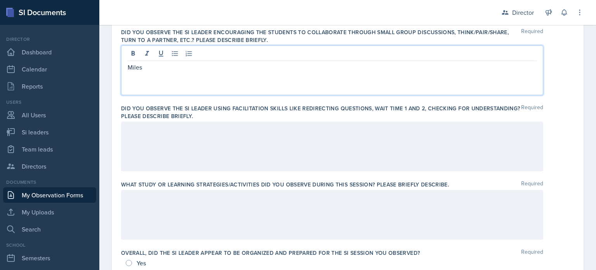
scroll to position [261, 0]
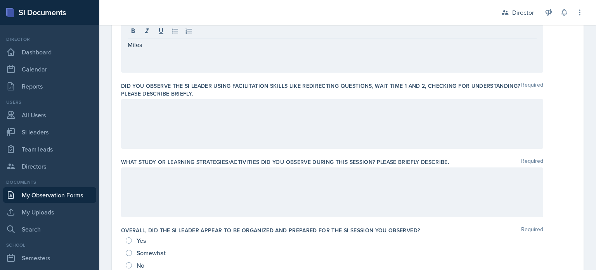
click at [206, 213] on div at bounding box center [332, 192] width 422 height 50
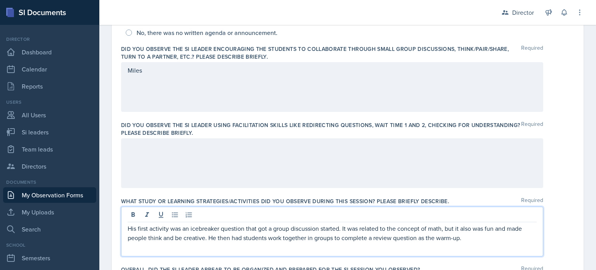
click at [189, 175] on div at bounding box center [332, 163] width 422 height 50
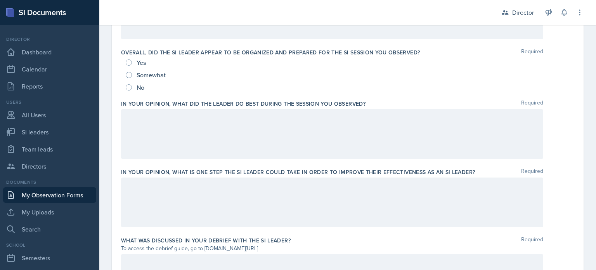
click at [188, 122] on div at bounding box center [332, 134] width 422 height 50
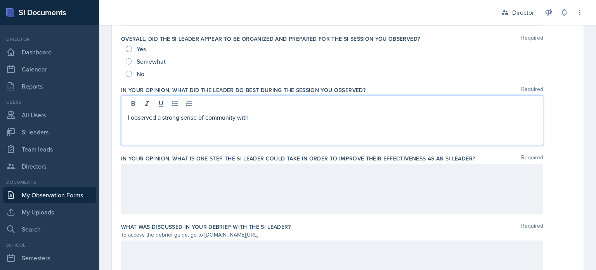
scroll to position [0, 0]
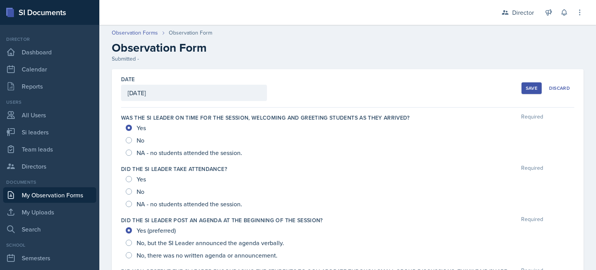
click at [130, 182] on div "Yes" at bounding box center [137, 179] width 22 height 12
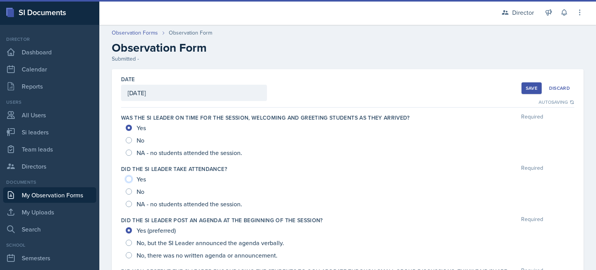
click at [128, 180] on input "Yes" at bounding box center [129, 179] width 6 height 6
radio input "true"
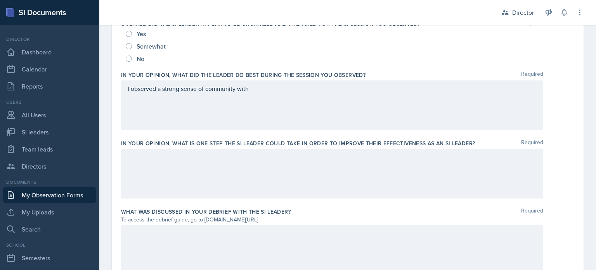
scroll to position [467, 0]
click at [267, 98] on div "I observed a strong sense of community with" at bounding box center [332, 106] width 422 height 50
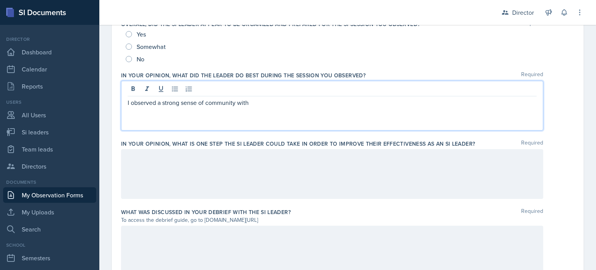
scroll to position [481, 0]
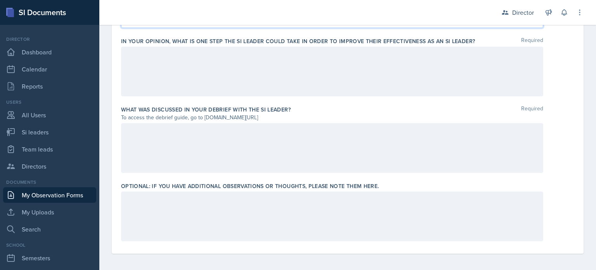
click at [234, 212] on div at bounding box center [332, 216] width 422 height 50
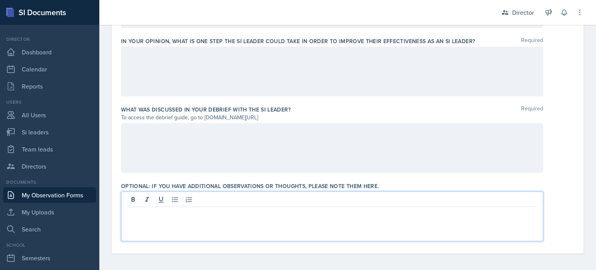
scroll to position [572, 0]
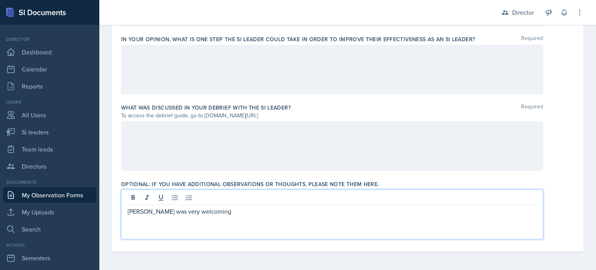
click at [234, 212] on p "Miles was very welcoming" at bounding box center [332, 210] width 409 height 9
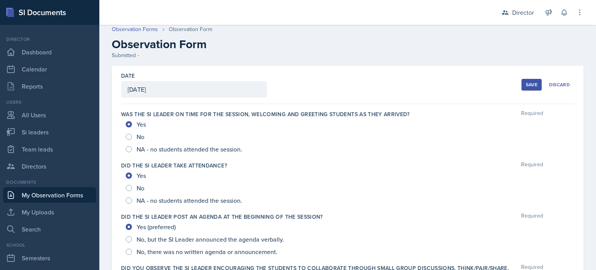
scroll to position [0, 0]
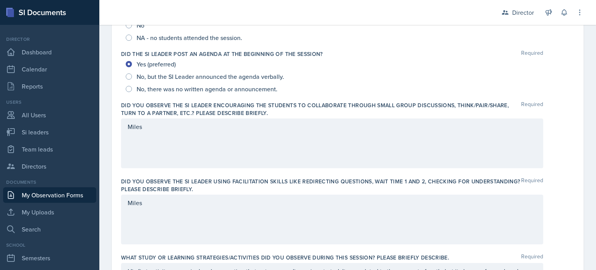
click at [229, 142] on div "Miles" at bounding box center [332, 143] width 422 height 50
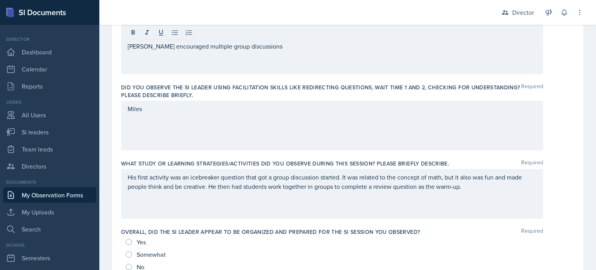
click at [211, 124] on div "Miles" at bounding box center [332, 125] width 422 height 50
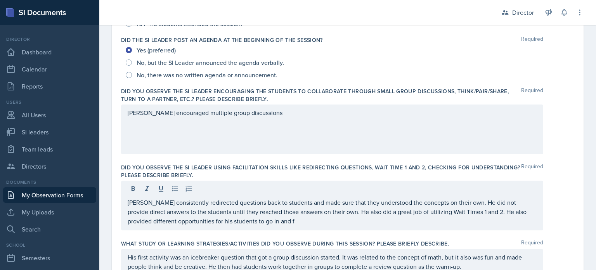
click at [246, 120] on div "Miles encouraged multiple group discussions" at bounding box center [332, 129] width 422 height 50
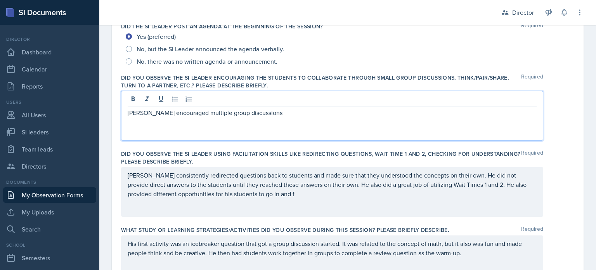
click at [265, 119] on div "Miles encouraged multiple group discussions" at bounding box center [332, 116] width 422 height 50
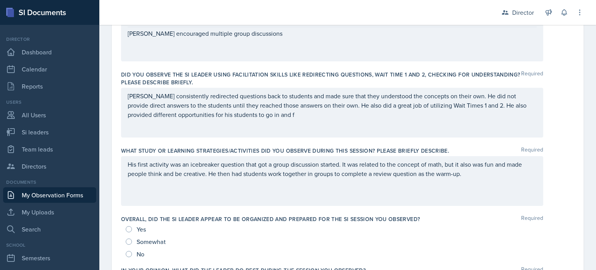
click at [313, 136] on div "Miles consistently redirected questions back to students and made sure that the…" at bounding box center [332, 113] width 422 height 50
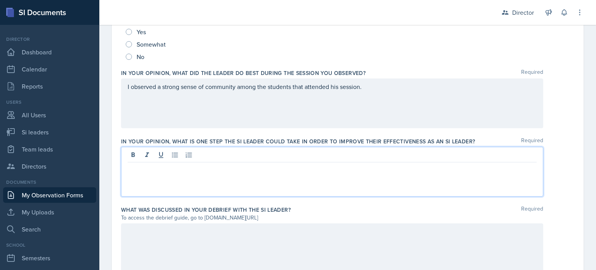
scroll to position [483, 0]
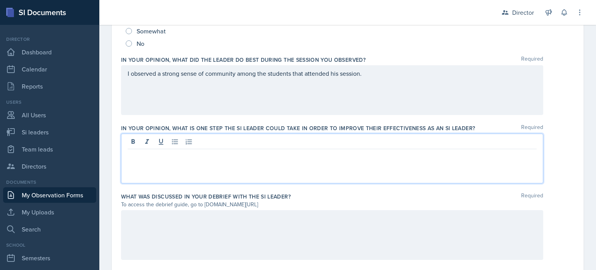
click at [275, 151] on p at bounding box center [332, 155] width 409 height 9
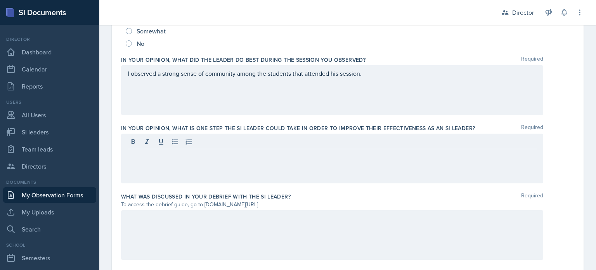
click at [377, 92] on div "I observed a strong sense of community among the students that attended his ses…" at bounding box center [332, 90] width 422 height 50
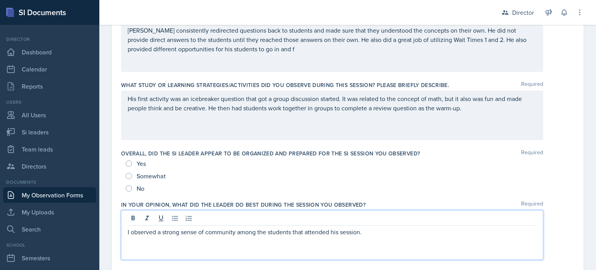
scroll to position [352, 0]
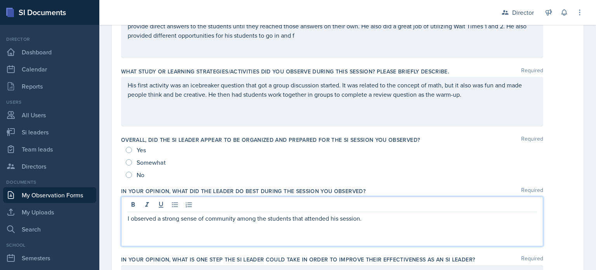
click at [328, 40] on p "Miles consistently redirected questions back to students and made sure that the…" at bounding box center [332, 26] width 409 height 28
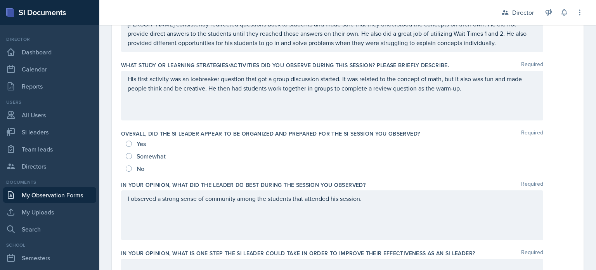
click at [429, 104] on div "His first activity was an icebreaker question that got a group discussion start…" at bounding box center [332, 96] width 422 height 50
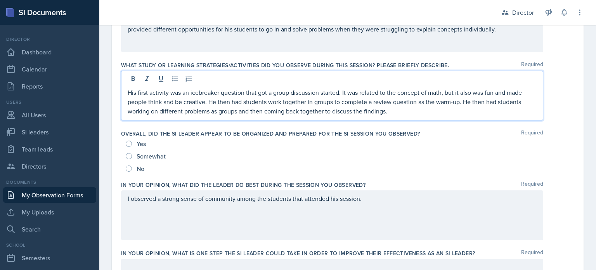
scroll to position [398, 0]
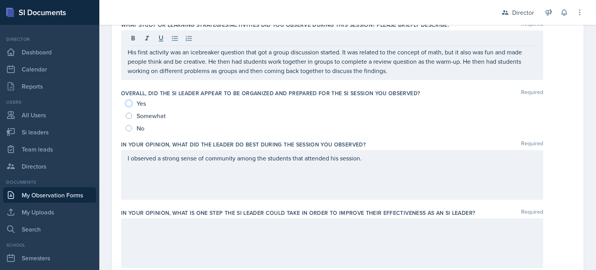
click at [130, 105] on input "Yes" at bounding box center [129, 103] width 6 height 6
radio input "true"
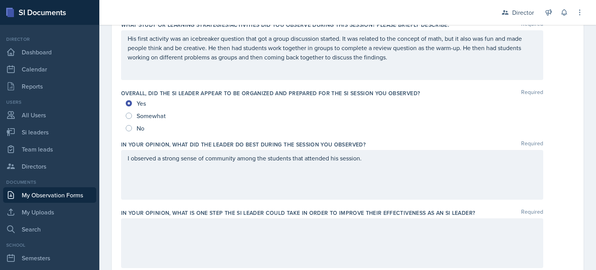
click at [407, 163] on div "I observed a strong sense of community among the students that attended his ses…" at bounding box center [332, 175] width 422 height 50
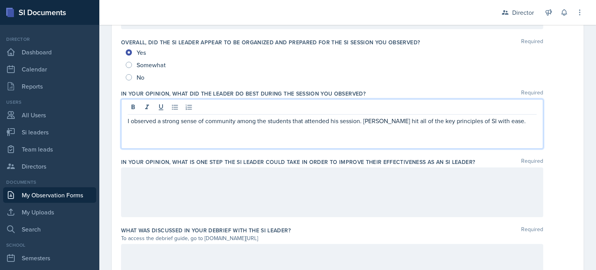
scroll to position [449, 0]
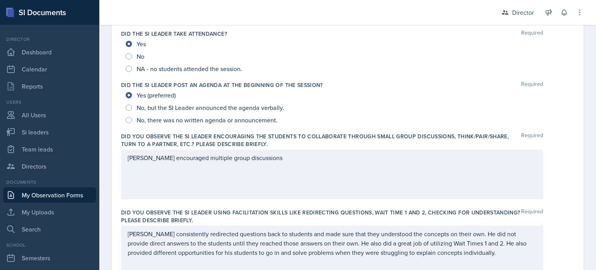
click at [279, 174] on div "Miles encouraged multiple group discussions" at bounding box center [332, 174] width 422 height 50
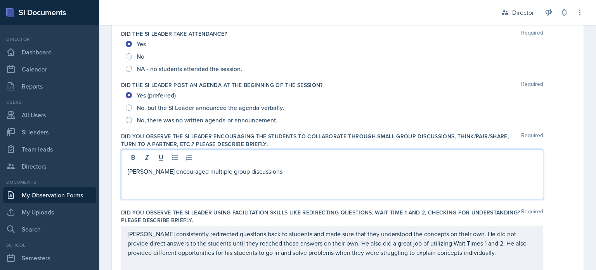
scroll to position [149, 0]
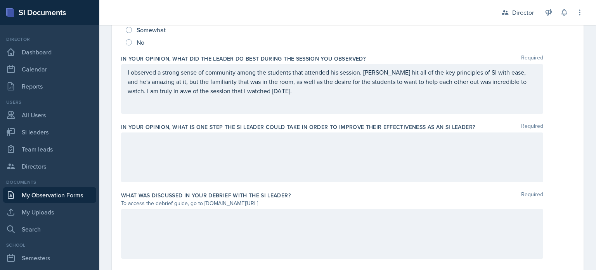
click at [273, 165] on div at bounding box center [332, 157] width 422 height 50
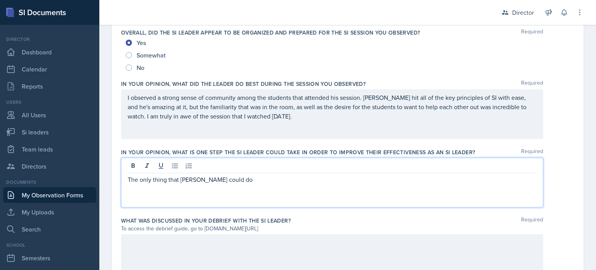
scroll to position [457, 0]
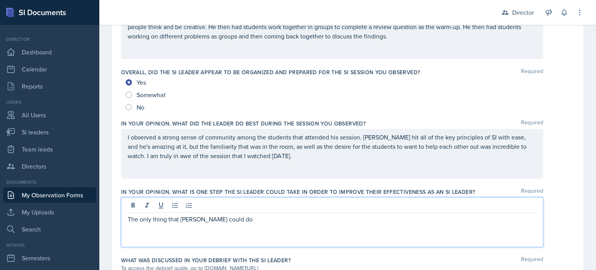
click at [352, 164] on div "I observed a strong sense of community among the students that attended his ses…" at bounding box center [332, 154] width 422 height 50
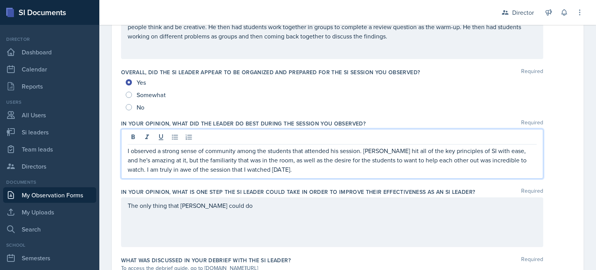
scroll to position [433, 0]
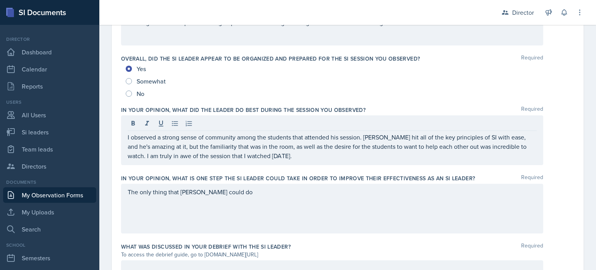
click at [256, 220] on div "The only thing that Miles could do" at bounding box center [332, 208] width 422 height 50
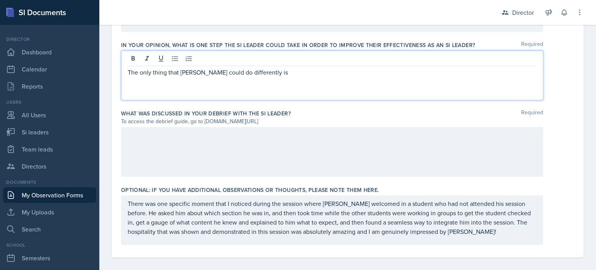
scroll to position [572, 0]
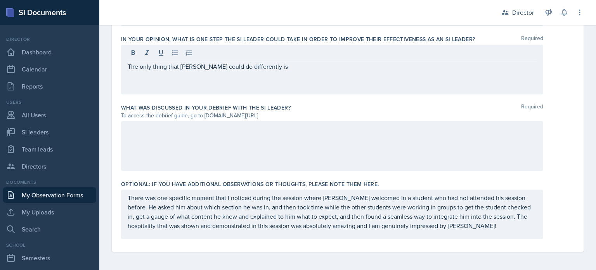
click at [218, 155] on div at bounding box center [332, 146] width 422 height 50
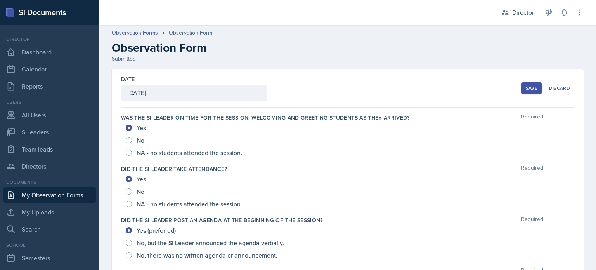
scroll to position [199, 0]
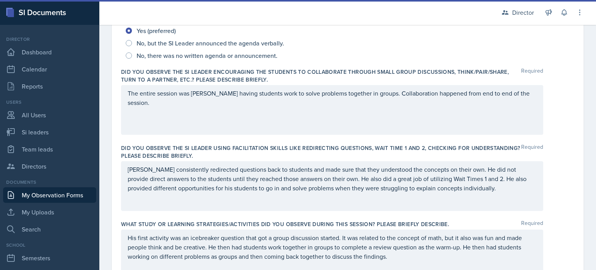
click at [425, 126] on div "The entire session was Miles having students work to solve problems together in…" at bounding box center [332, 110] width 422 height 50
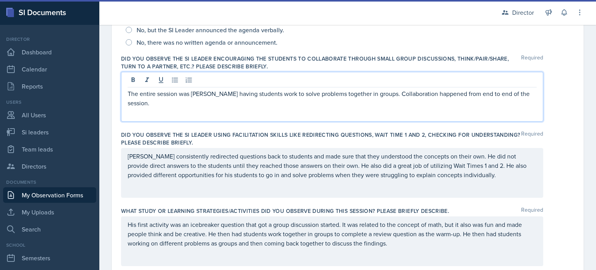
scroll to position [572, 0]
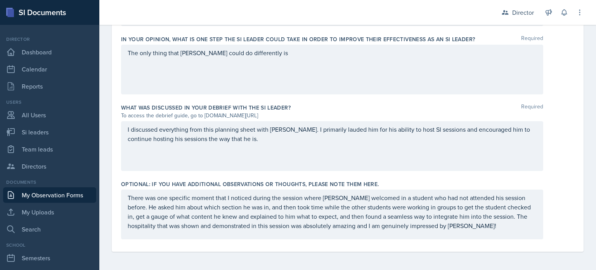
click at [315, 62] on div "The only thing that Miles could do differently is" at bounding box center [332, 70] width 422 height 50
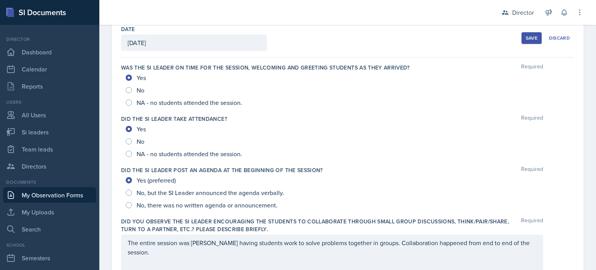
scroll to position [0, 0]
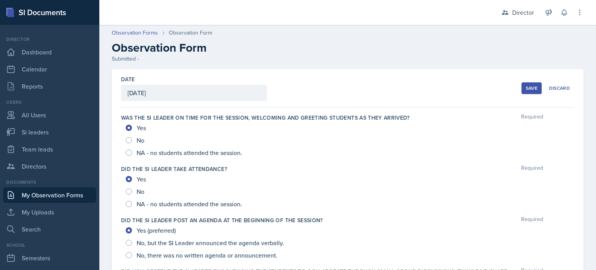
click at [521, 87] on button "Save" at bounding box center [531, 88] width 20 height 12
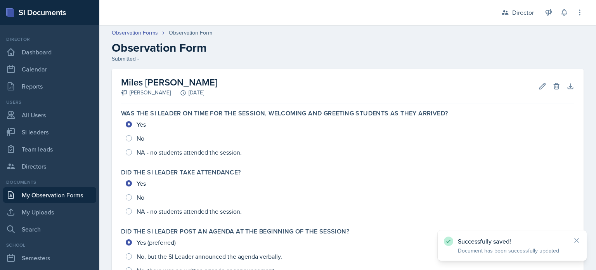
scroll to position [441, 0]
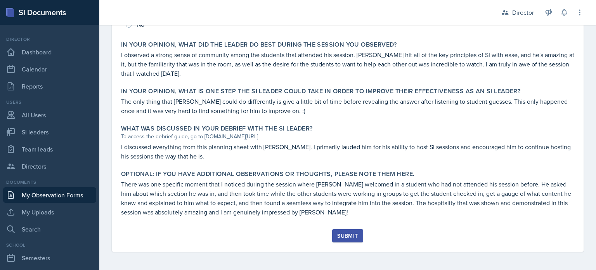
click at [348, 233] on div "Submit" at bounding box center [347, 235] width 21 height 6
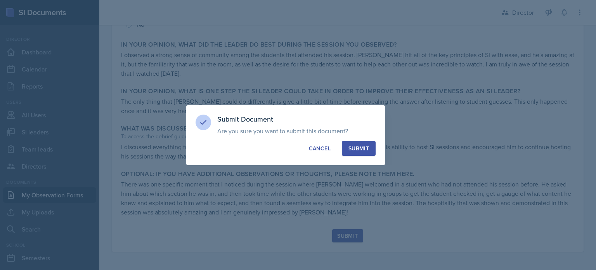
click at [354, 145] on div "Submit" at bounding box center [358, 148] width 21 height 8
radio input "true"
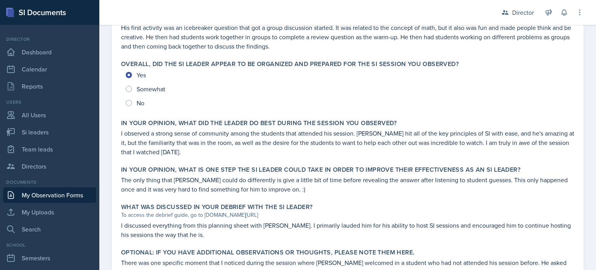
scroll to position [363, 0]
click at [57, 53] on link "Dashboard" at bounding box center [49, 52] width 93 height 16
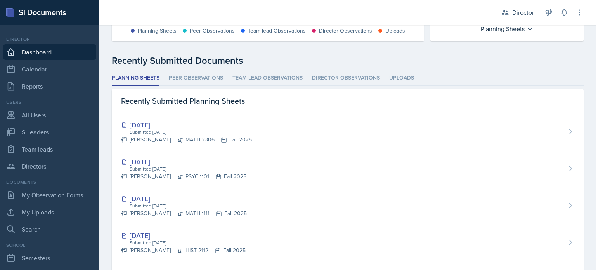
scroll to position [185, 0]
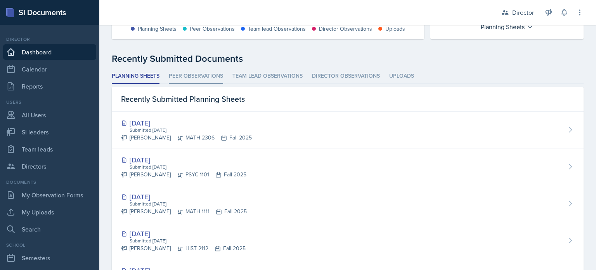
click at [210, 79] on li "Peer Observations" at bounding box center [196, 76] width 54 height 15
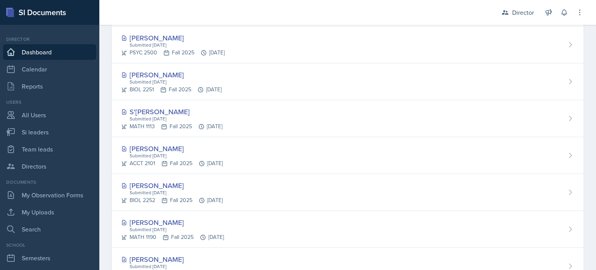
scroll to position [413, 0]
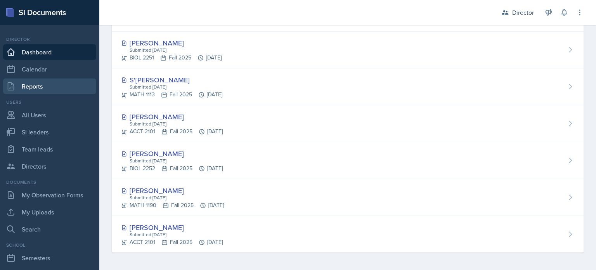
click at [67, 80] on link "Reports" at bounding box center [49, 86] width 93 height 16
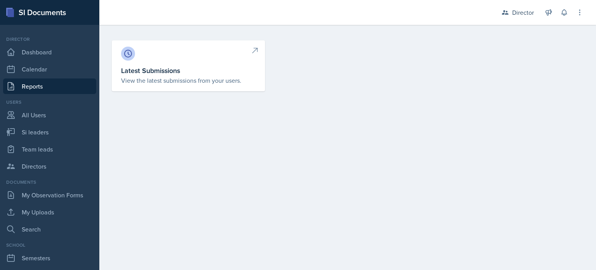
click at [158, 74] on h3 "Latest Submissions" at bounding box center [188, 70] width 135 height 10
select select "1"
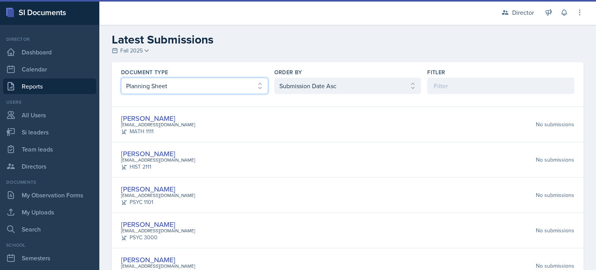
click at [260, 82] on select "Select document type Planning Sheet Peer Observation Form Team lead Observation…" at bounding box center [194, 86] width 147 height 16
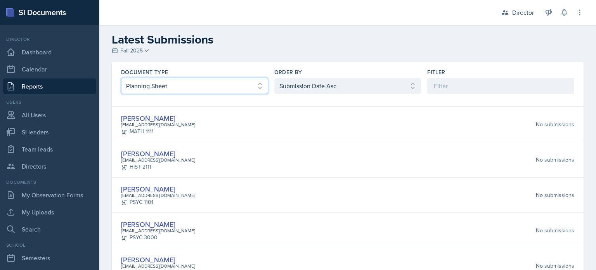
select select "2"
click at [121, 78] on select "Select document type Planning Sheet Peer Observation Form Team lead Observation…" at bounding box center [194, 86] width 147 height 16
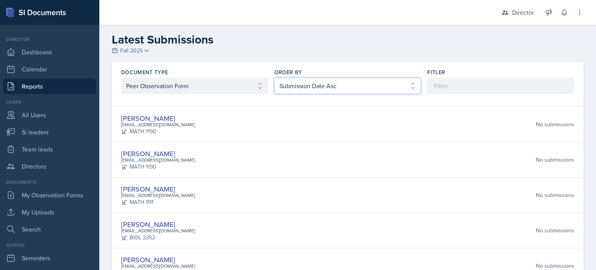
click at [317, 85] on select "Select order by Submission Date Asc Submission Date Desc User Last Name" at bounding box center [347, 86] width 147 height 16
click at [274, 78] on select "Select order by Submission Date Asc Submission Date Desc User Last Name" at bounding box center [347, 86] width 147 height 16
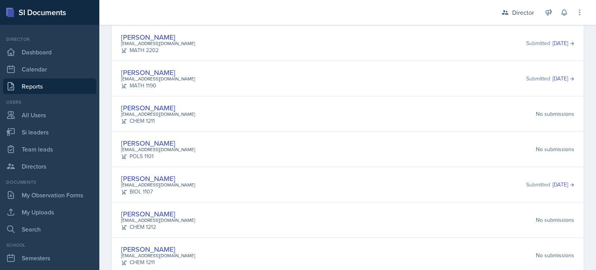
scroll to position [1086, 0]
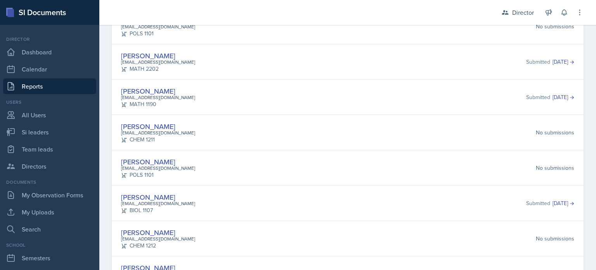
click at [560, 128] on div "No submissions" at bounding box center [555, 132] width 38 height 8
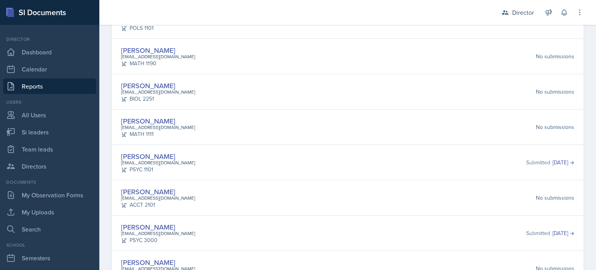
scroll to position [0, 0]
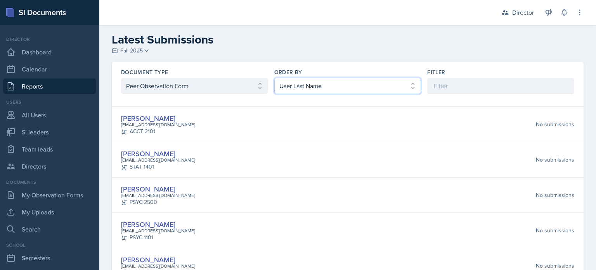
click at [298, 83] on select "Select order by Submission Date Asc Submission Date Desc User Last Name" at bounding box center [347, 86] width 147 height 16
click at [274, 78] on select "Select order by Submission Date Asc Submission Date Desc User Last Name" at bounding box center [347, 86] width 147 height 16
click at [324, 78] on select "Select order by Submission Date Asc Submission Date Desc User Last Name" at bounding box center [347, 86] width 147 height 16
select select "2"
click at [274, 78] on select "Select order by Submission Date Asc Submission Date Desc User Last Name" at bounding box center [347, 86] width 147 height 16
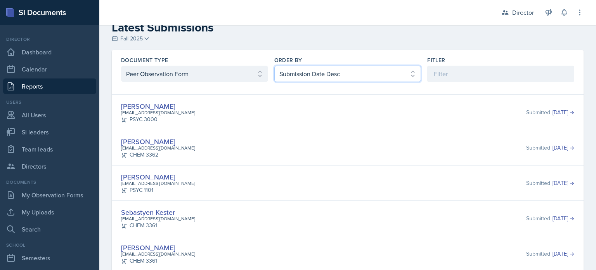
scroll to position [22, 0]
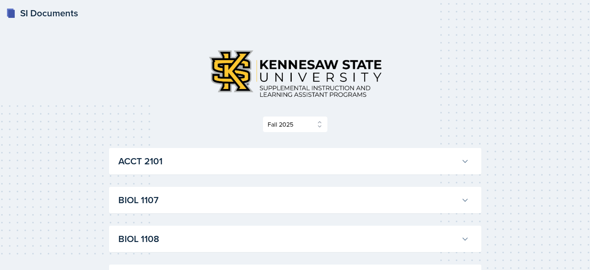
select select "2bed604d-1099-4043-b1bc-2365e8740244"
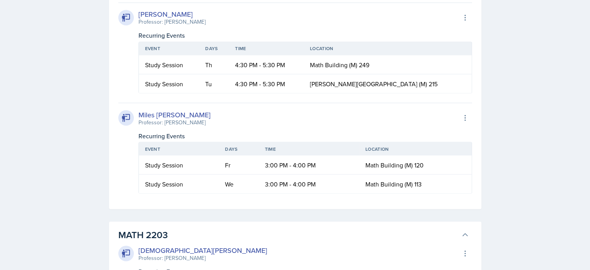
scroll to position [1419, 0]
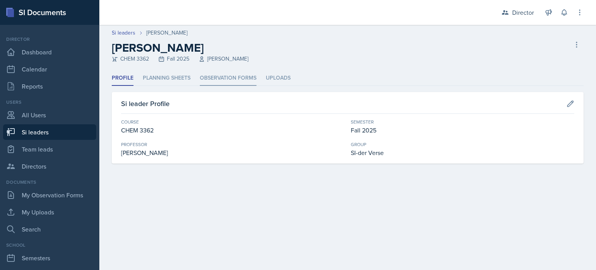
click at [245, 72] on li "Observation Forms" at bounding box center [228, 78] width 57 height 15
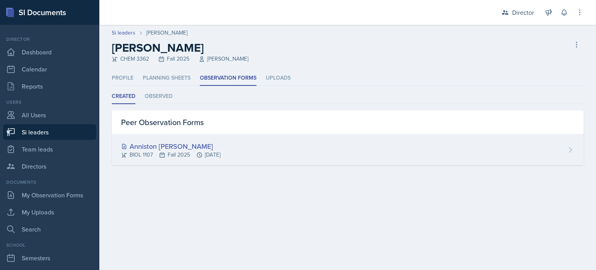
click at [220, 147] on div "Anniston [PERSON_NAME]" at bounding box center [170, 146] width 99 height 10
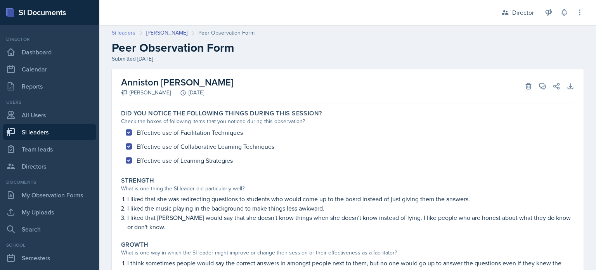
click at [130, 33] on link "Si leaders" at bounding box center [124, 33] width 24 height 8
select select "2bed604d-1099-4043-b1bc-2365e8740244"
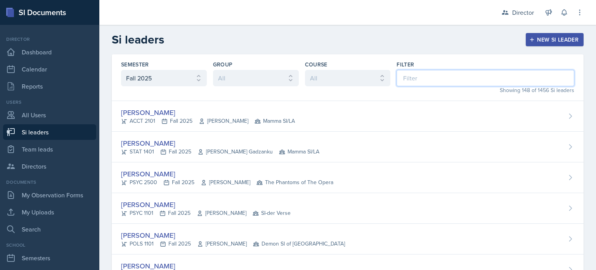
click at [437, 80] on input at bounding box center [485, 78] width 178 height 16
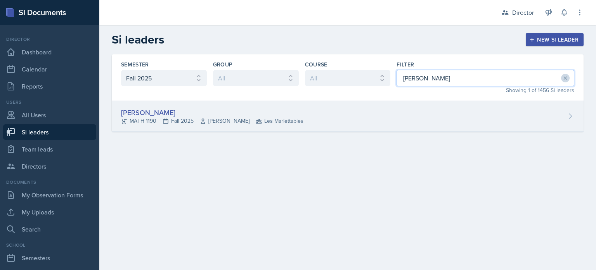
type input "[PERSON_NAME]"
click at [414, 104] on div "[PERSON_NAME] MATH 1190 Fall 2025 [PERSON_NAME] Les Mariettables" at bounding box center [348, 116] width 472 height 31
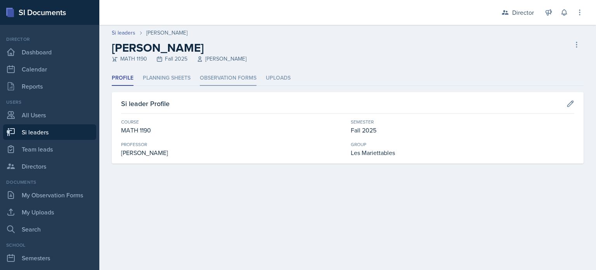
click at [249, 82] on li "Observation Forms" at bounding box center [228, 78] width 57 height 15
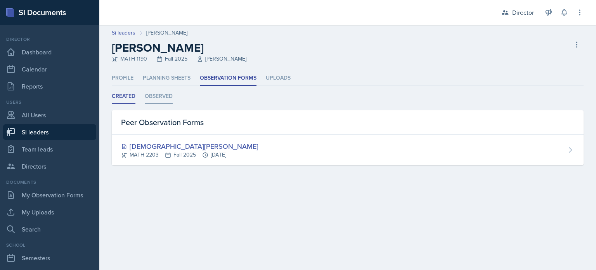
click at [150, 91] on li "Observed" at bounding box center [159, 96] width 28 height 15
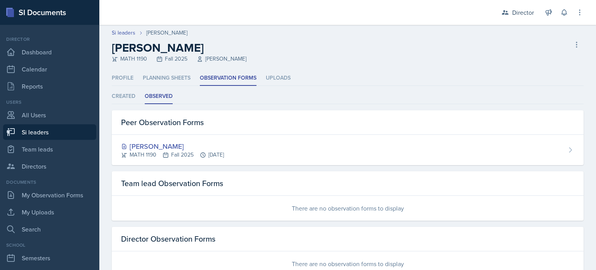
scroll to position [24, 0]
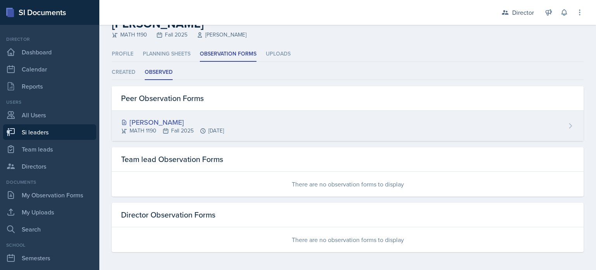
click at [287, 130] on div "[PERSON_NAME] MATH 1190 Fall 2025 [DATE]" at bounding box center [348, 126] width 472 height 30
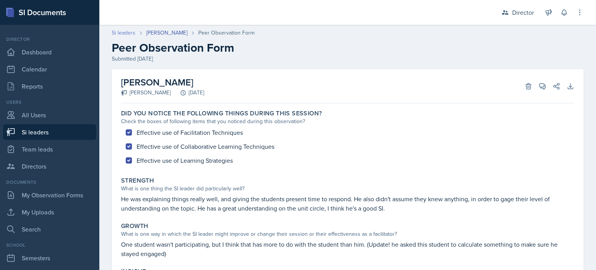
click at [128, 32] on link "Si leaders" at bounding box center [124, 33] width 24 height 8
select select "2bed604d-1099-4043-b1bc-2365e8740244"
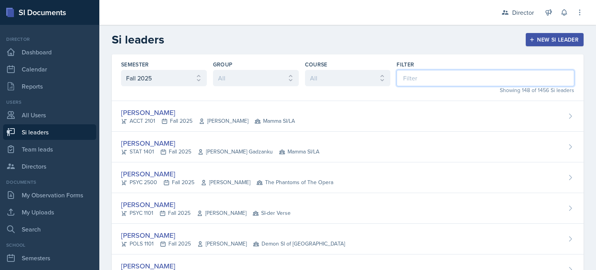
click at [400, 76] on input at bounding box center [485, 78] width 178 height 16
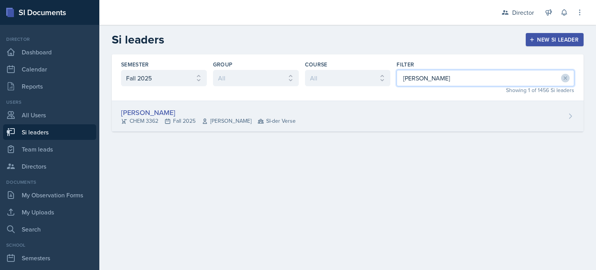
type input "[PERSON_NAME]"
click at [387, 111] on div "[PERSON_NAME] CHEM 3362 Fall 2025 [PERSON_NAME] SI-der Verse" at bounding box center [348, 116] width 472 height 31
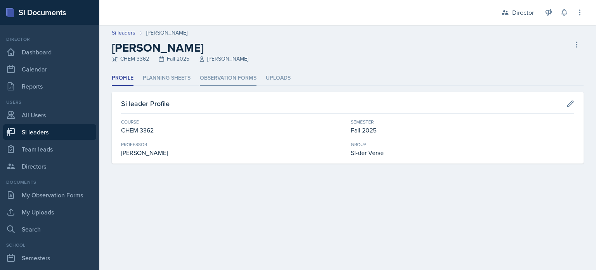
click at [244, 78] on li "Observation Forms" at bounding box center [228, 78] width 57 height 15
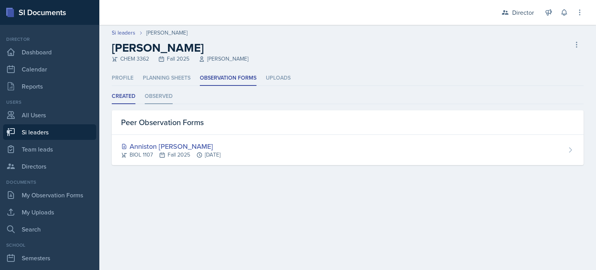
click at [161, 94] on li "Observed" at bounding box center [159, 96] width 28 height 15
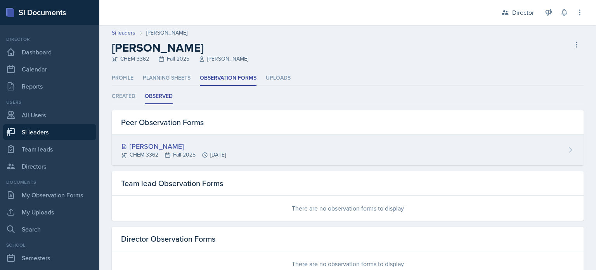
click at [202, 140] on div "[PERSON_NAME] CHEM 3362 Fall 2025 [DATE]" at bounding box center [348, 150] width 472 height 30
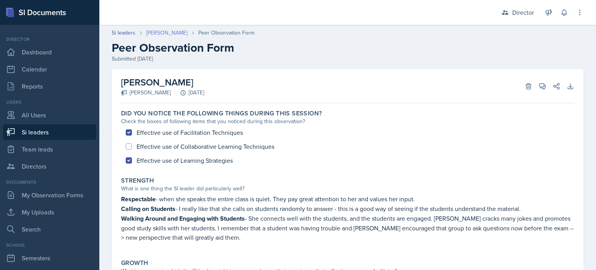
click at [166, 35] on link "[PERSON_NAME]" at bounding box center [166, 33] width 41 height 8
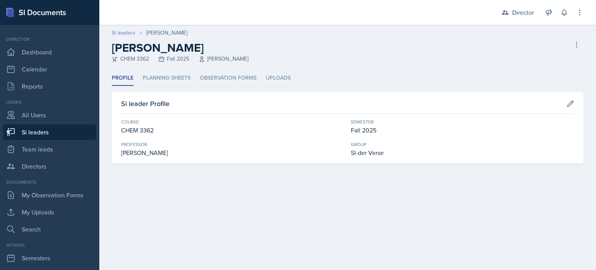
click at [130, 32] on link "Si leaders" at bounding box center [124, 33] width 24 height 8
select select "2bed604d-1099-4043-b1bc-2365e8740244"
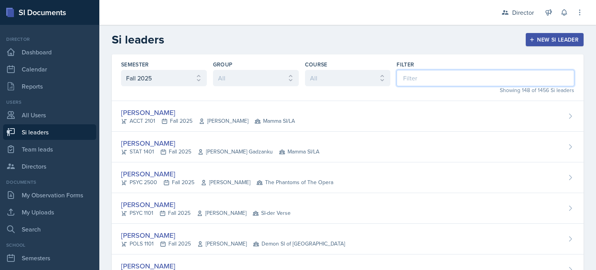
click at [413, 83] on input at bounding box center [485, 78] width 178 height 16
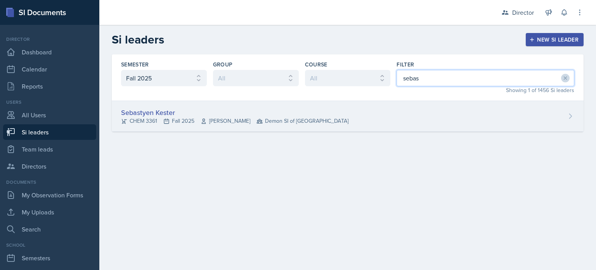
type input "sebas"
click at [388, 125] on div "Sebastyen Kester CHEM 3361 Fall 2025 [PERSON_NAME] Demon SI of [GEOGRAPHIC_DATA]" at bounding box center [348, 116] width 472 height 31
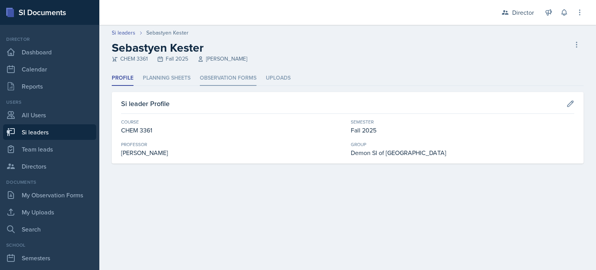
click at [219, 75] on li "Observation Forms" at bounding box center [228, 78] width 57 height 15
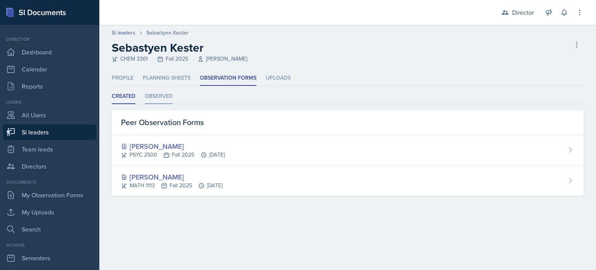
click at [153, 97] on li "Observed" at bounding box center [159, 96] width 28 height 15
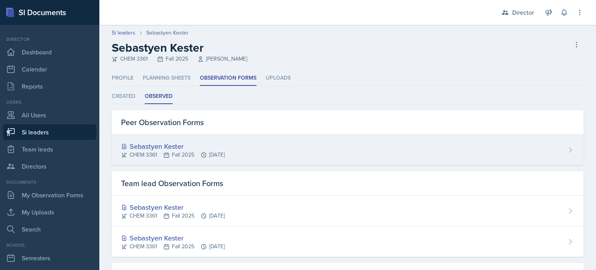
scroll to position [60, 0]
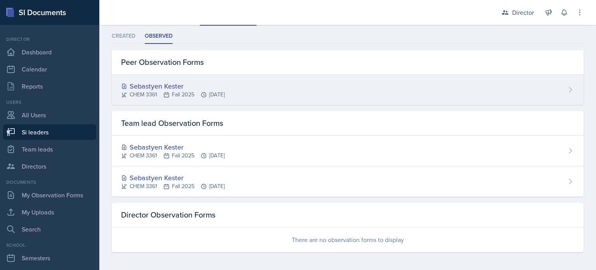
click at [188, 97] on div "CHEM 3361 Fall 2025 [DATE]" at bounding box center [173, 94] width 104 height 8
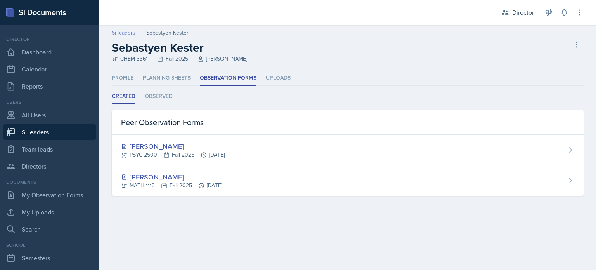
click at [123, 31] on link "Si leaders" at bounding box center [124, 33] width 24 height 8
select select "2bed604d-1099-4043-b1bc-2365e8740244"
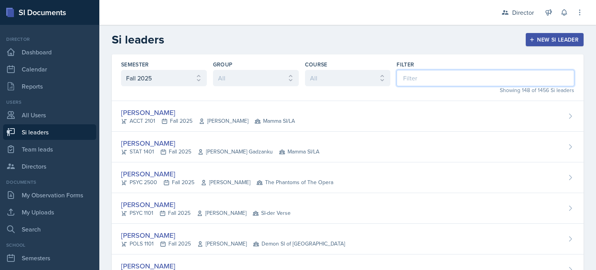
click at [419, 77] on input at bounding box center [485, 78] width 178 height 16
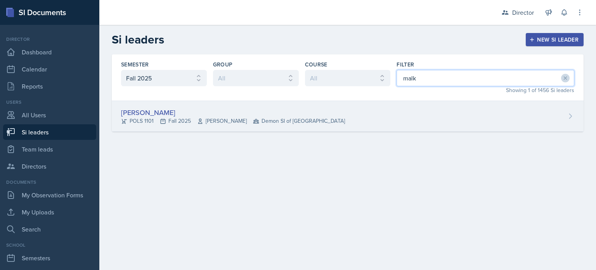
type input "malk"
click at [372, 121] on div "Malk Almimar POLS 1101 Fall 2025 John Moran Demon SI of Fleet Street" at bounding box center [348, 116] width 472 height 31
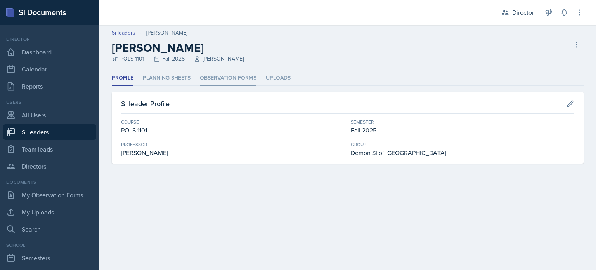
click at [200, 72] on li "Observation Forms" at bounding box center [228, 78] width 57 height 15
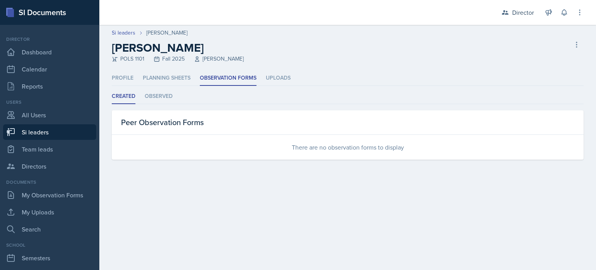
click at [160, 104] on div "Created Observed Created Observed Peer Observation Forms There are no observati…" at bounding box center [348, 124] width 472 height 71
click at [160, 97] on li "Observed" at bounding box center [159, 96] width 28 height 15
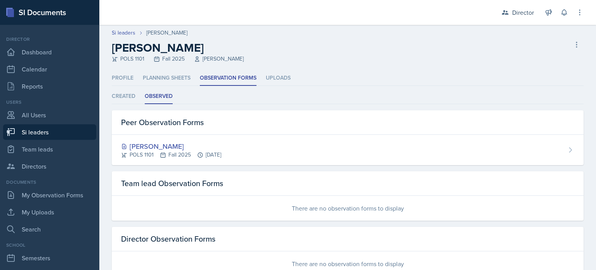
scroll to position [24, 0]
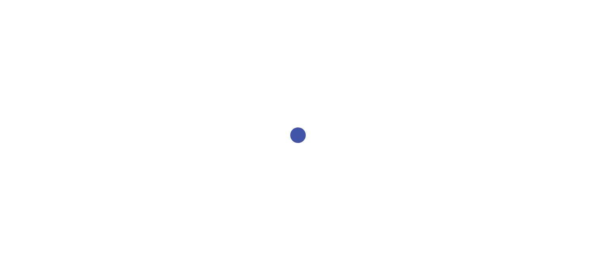
select select "2bed604d-1099-4043-b1bc-2365e8740244"
